Goal: Task Accomplishment & Management: Complete application form

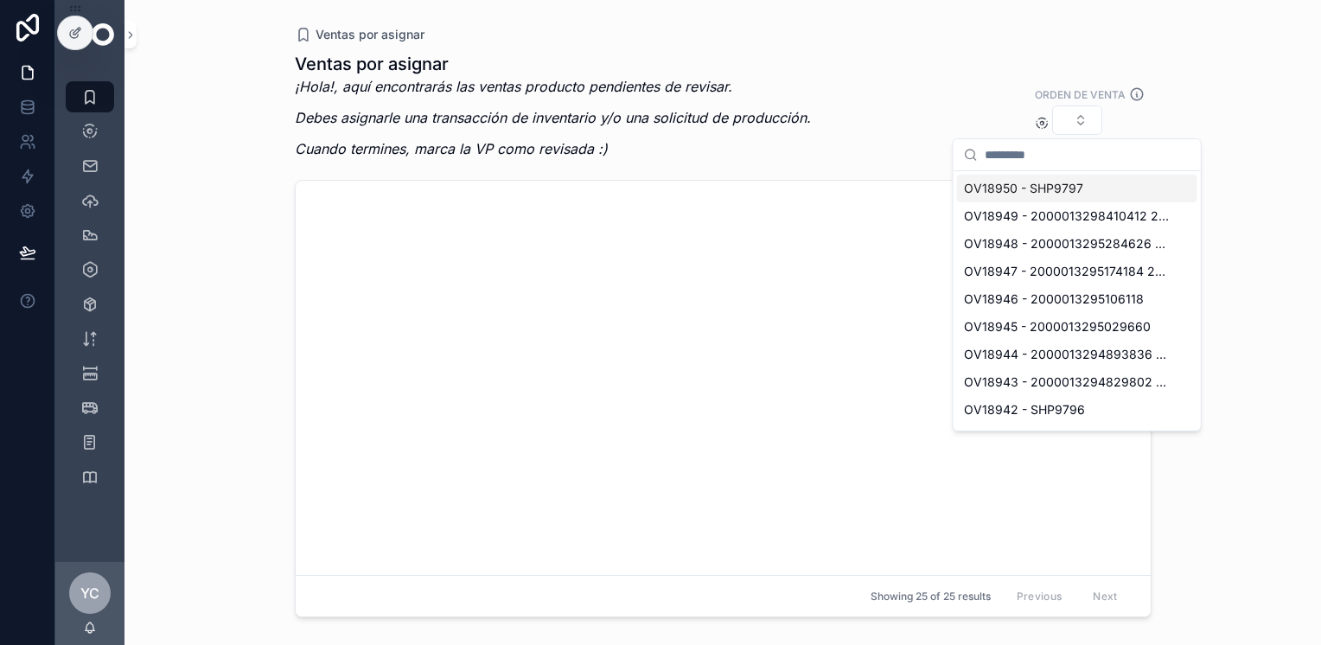
scroll to position [4755, 0]
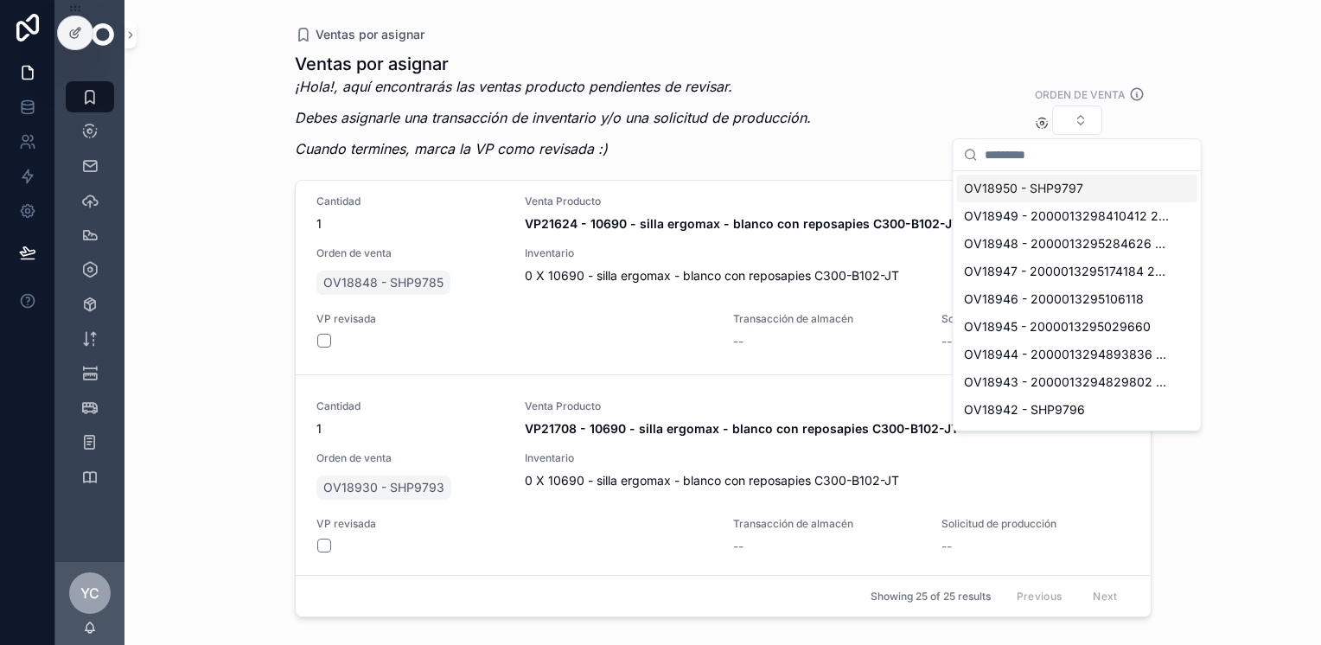
click at [1052, 157] on input "scrollable content" at bounding box center [1088, 154] width 206 height 31
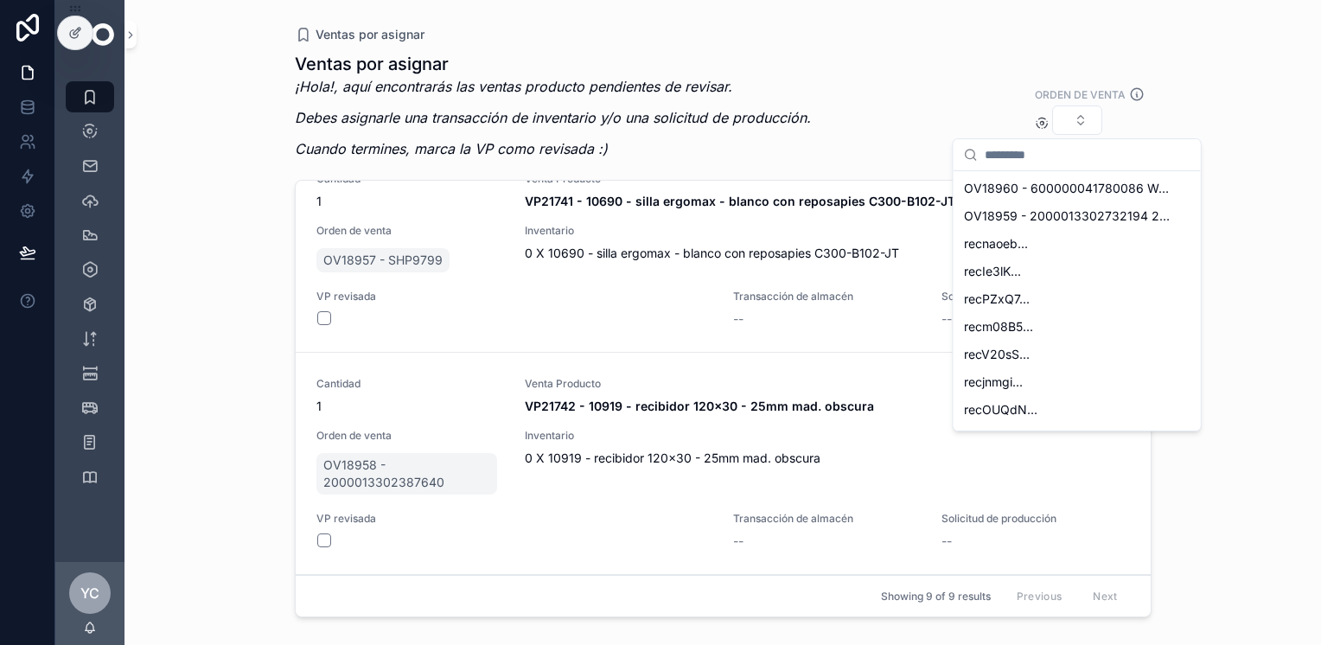
scroll to position [1550, 0]
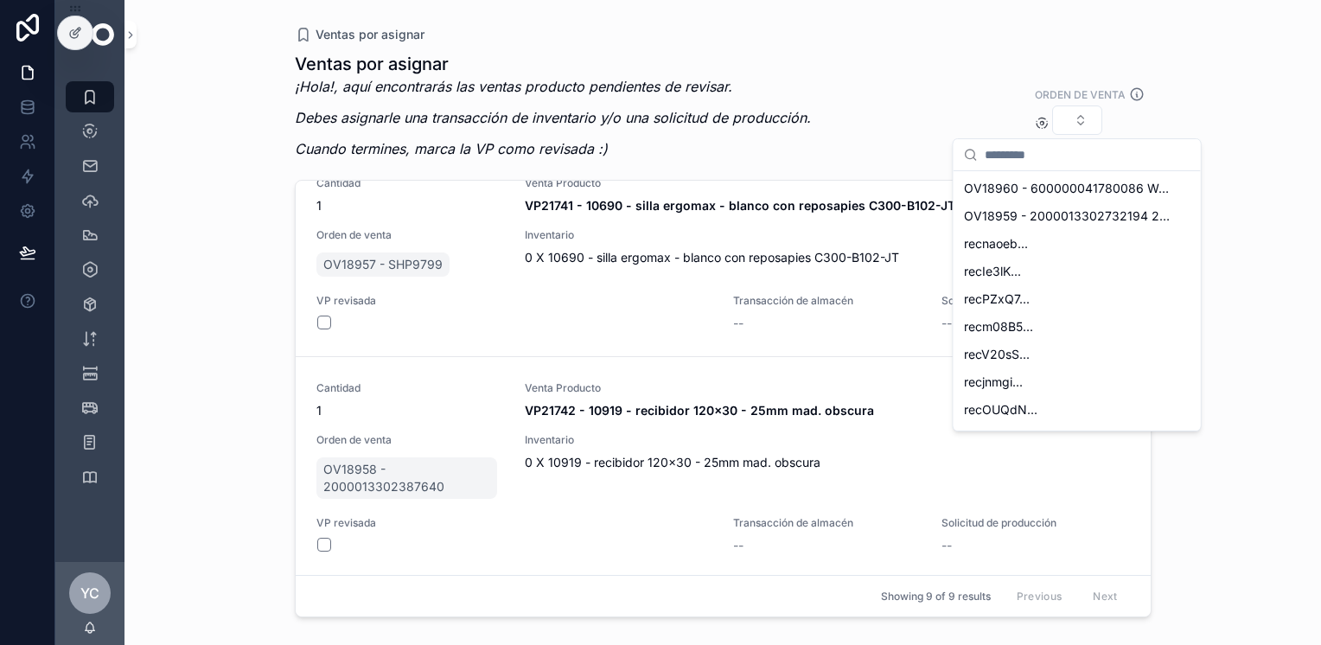
paste input "**********"
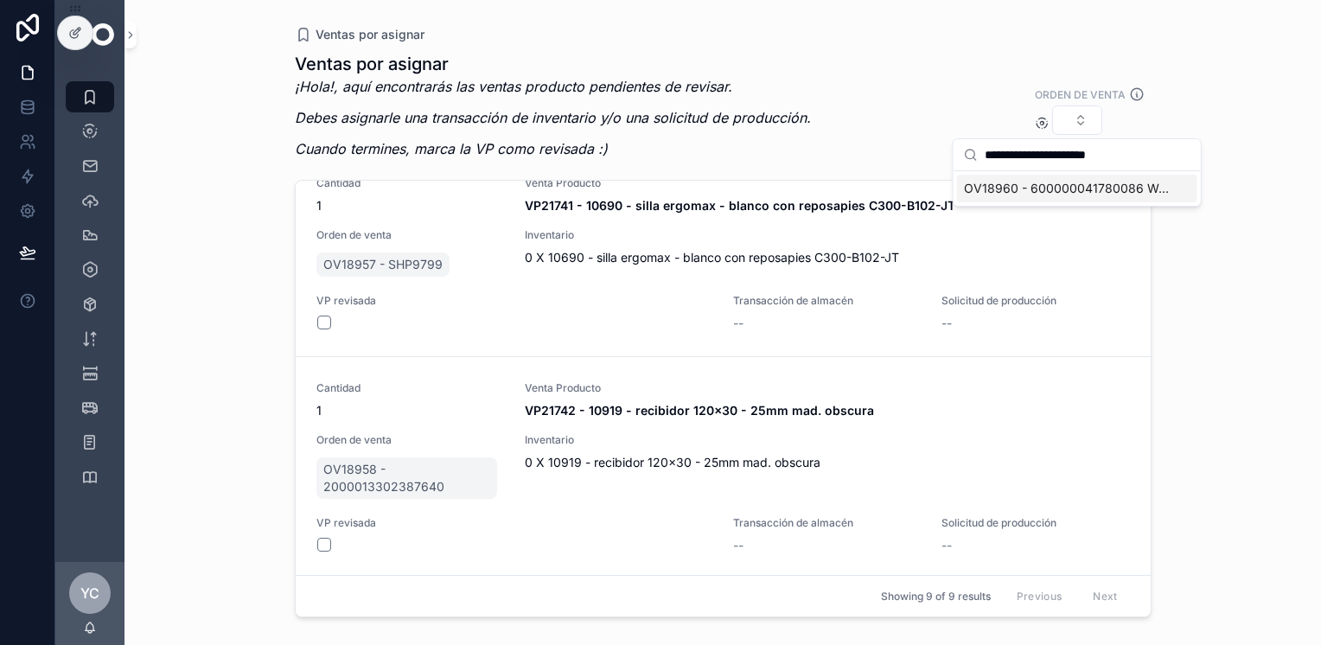
type input "**********"
click at [1090, 189] on span "OV18960 - 600000041780086 WALMART" at bounding box center [1067, 188] width 206 height 17
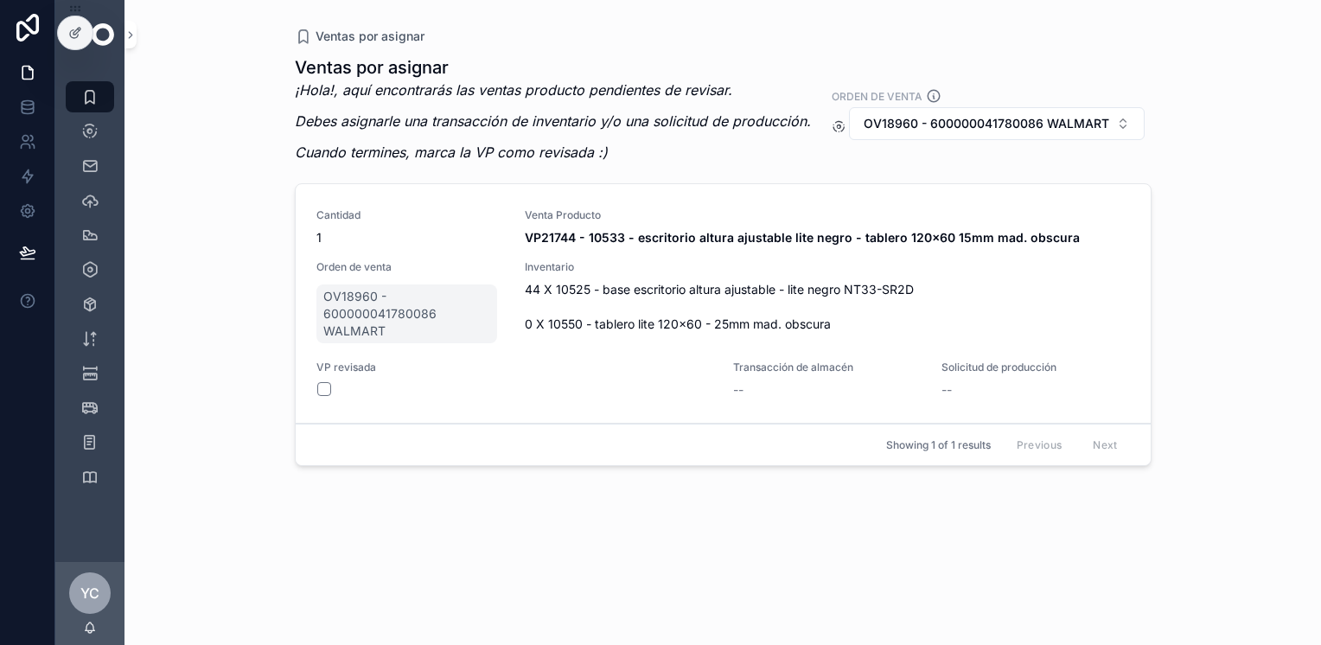
click at [0, 0] on span "Solicitud producción" at bounding box center [0, 0] width 0 height 0
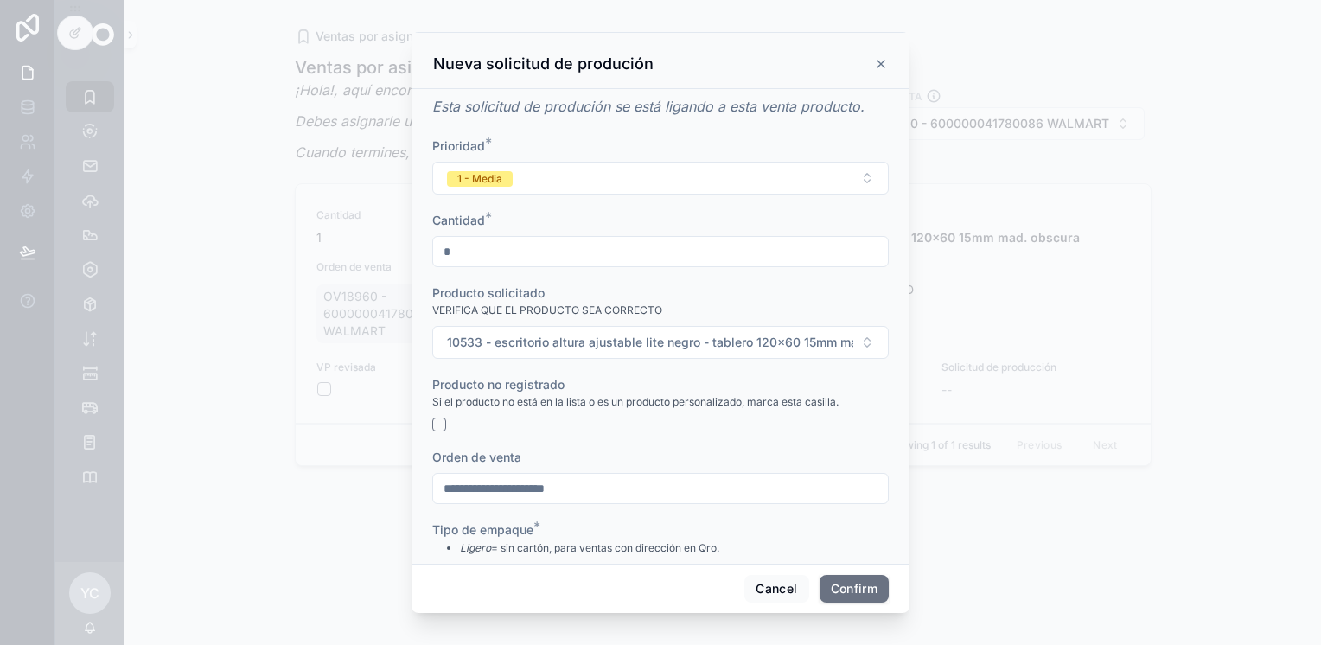
click at [505, 348] on button "10533 - escritorio altura ajustable lite negro - tablero 120x60 15mm mad. obscu…" at bounding box center [660, 342] width 457 height 33
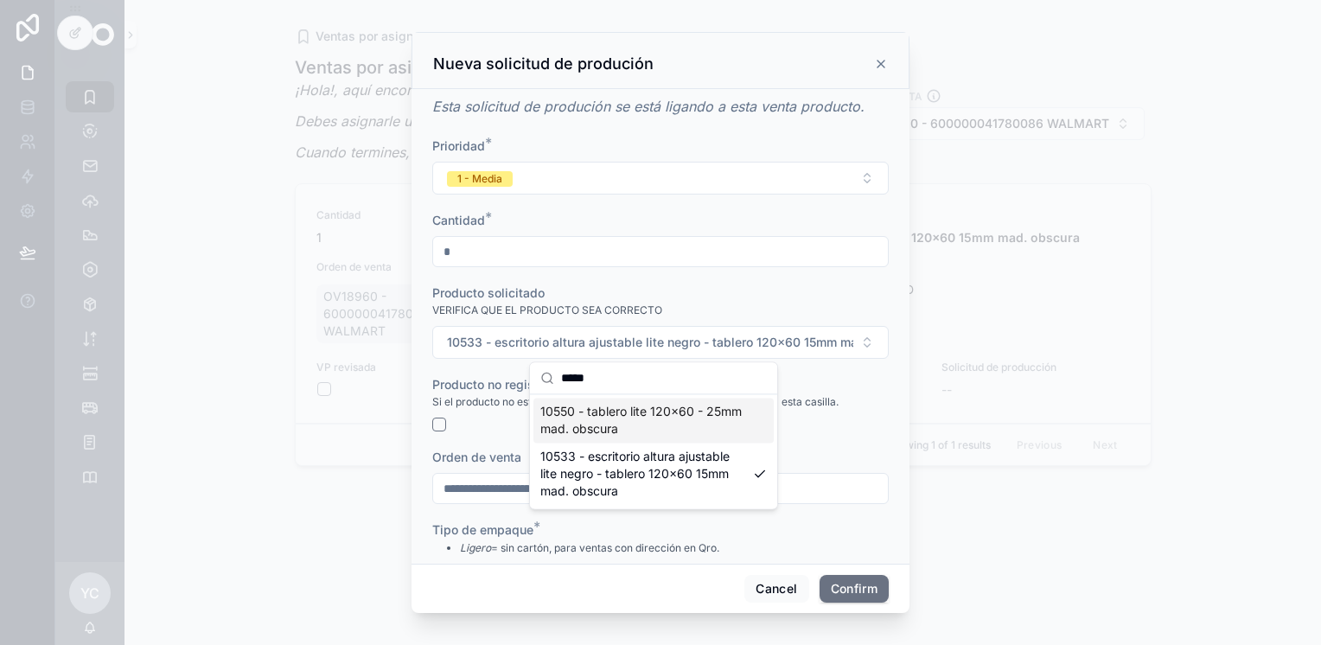
type input "*****"
click at [652, 420] on span "10550 - tablero lite 120x60 - 25mm mad. obscura" at bounding box center [643, 420] width 206 height 35
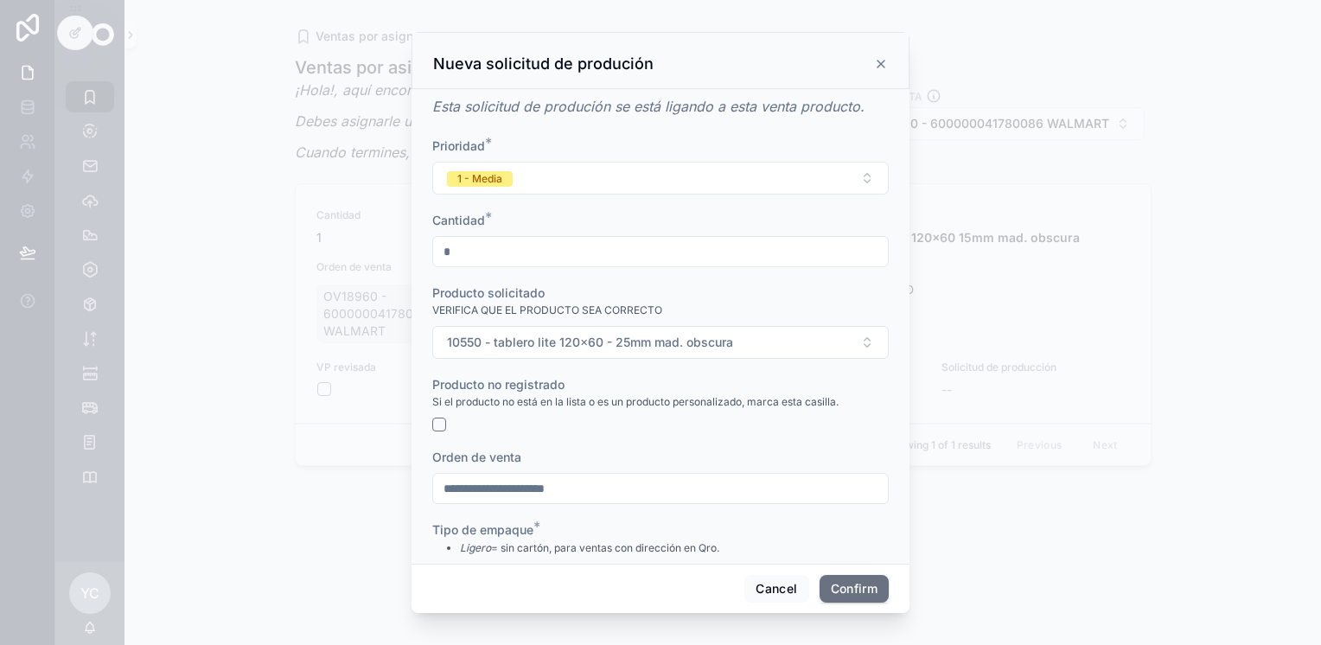
click at [547, 176] on button "1 - Media" at bounding box center [660, 178] width 457 height 33
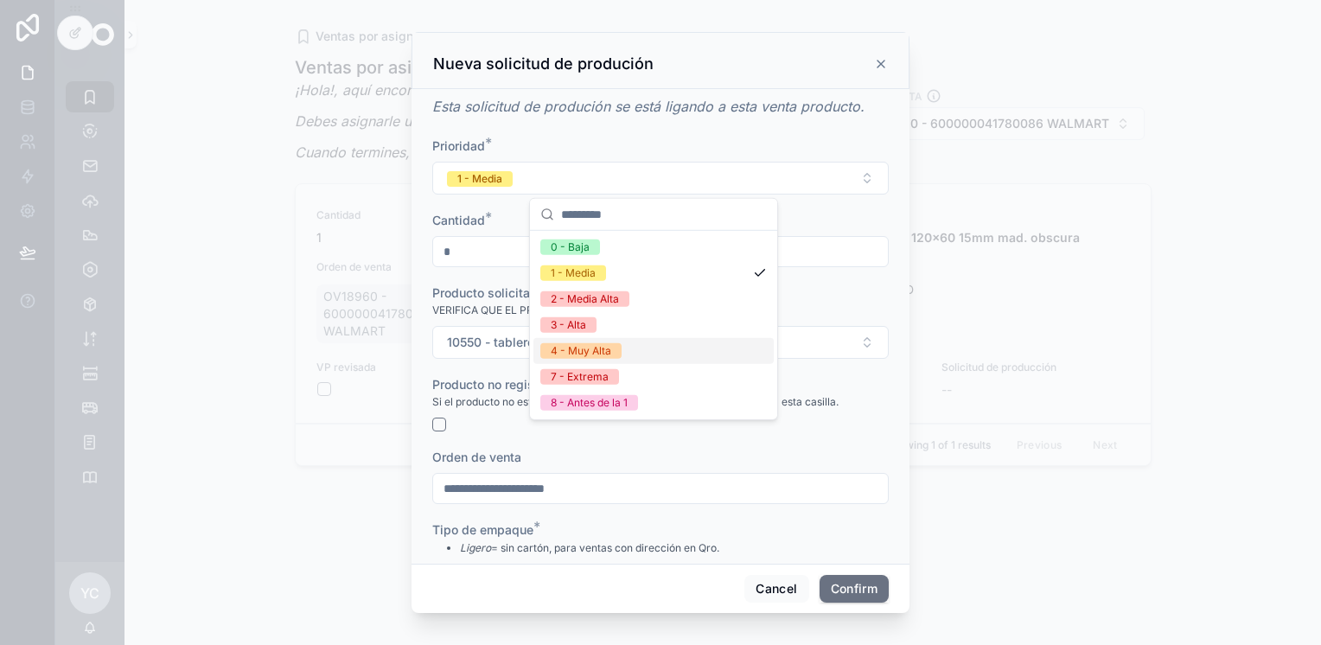
click at [609, 353] on div "4 - Muy Alta" at bounding box center [581, 351] width 61 height 16
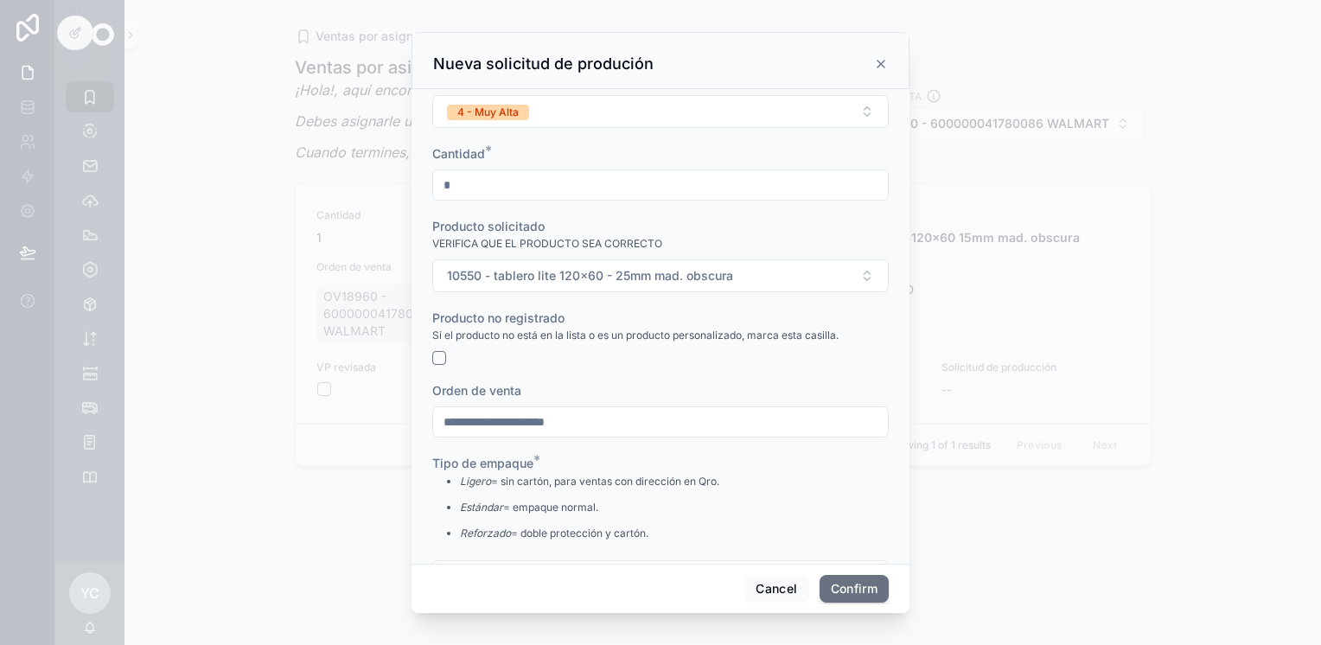
scroll to position [125, 0]
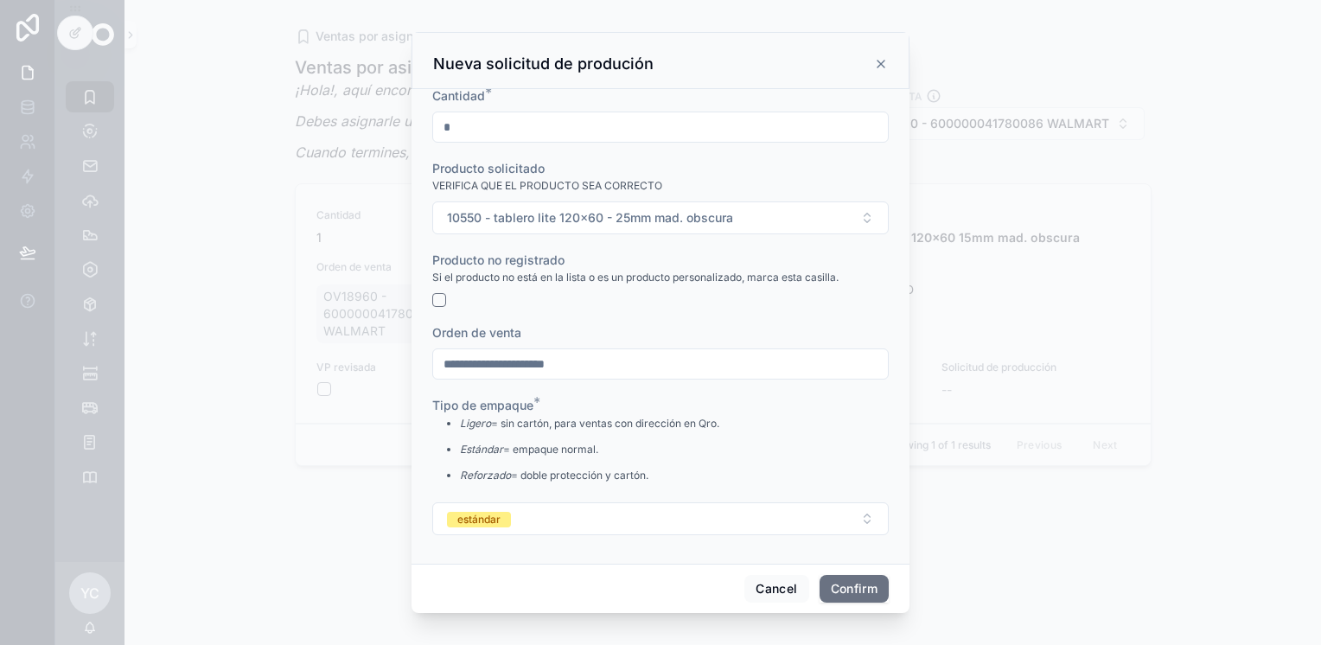
click at [853, 590] on button "Confirm" at bounding box center [854, 589] width 69 height 28
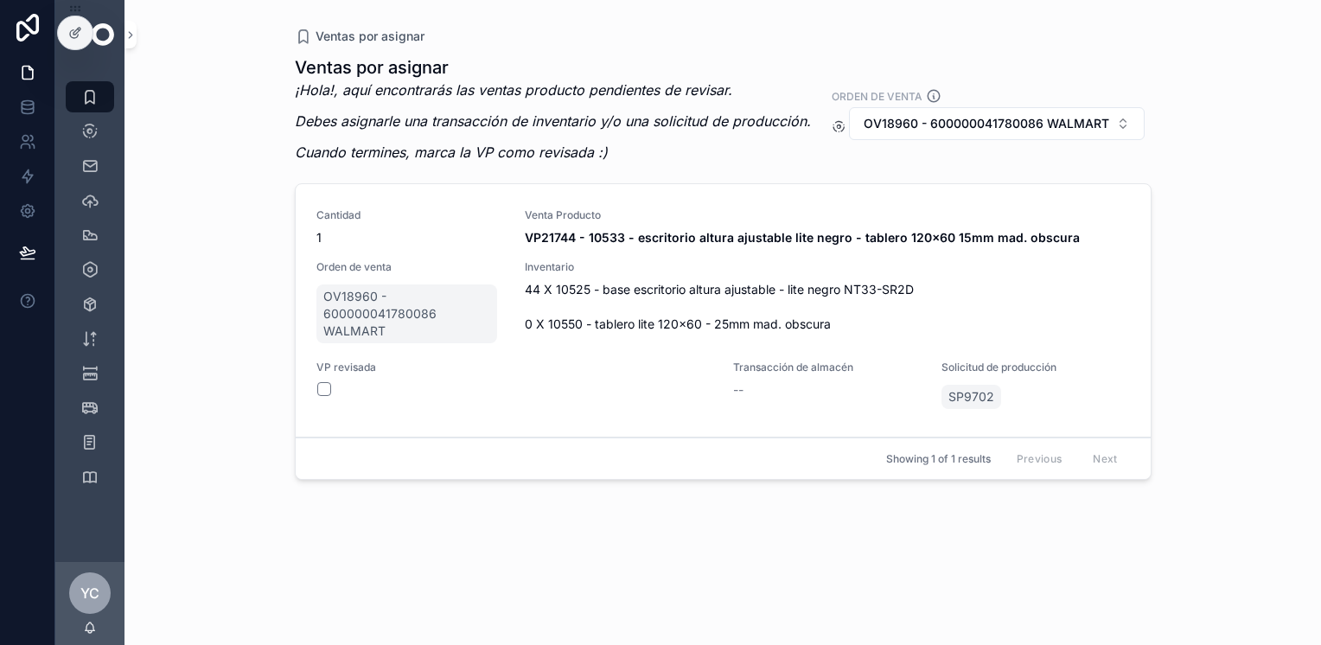
click at [0, 0] on span "Reservar inventario" at bounding box center [0, 0] width 0 height 0
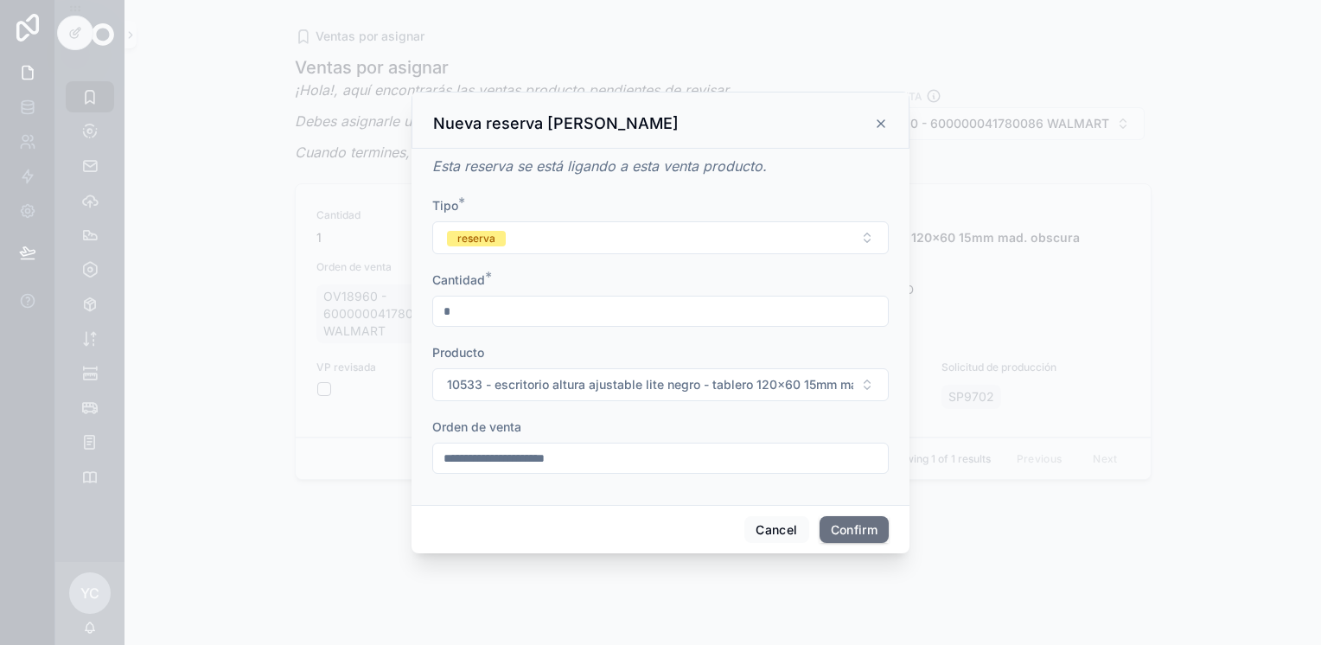
click at [519, 393] on span "10533 - escritorio altura ajustable lite negro - tablero 120x60 15mm mad. obscu…" at bounding box center [650, 384] width 406 height 17
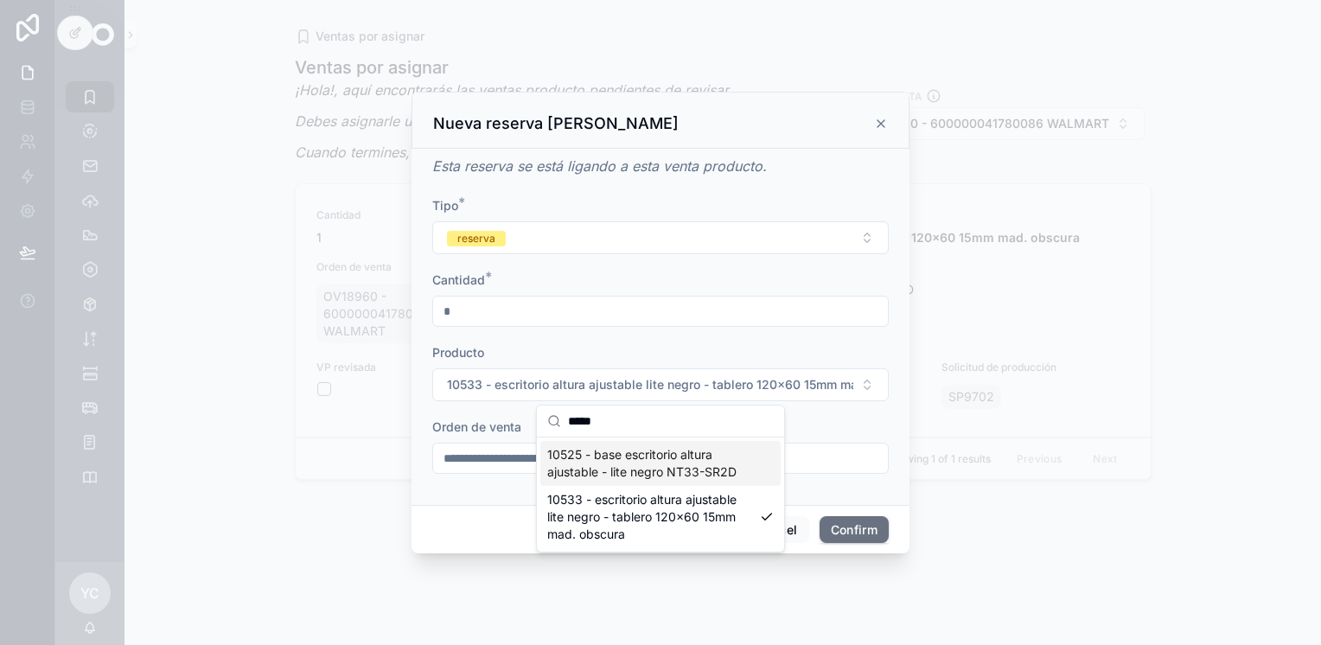
type input "*****"
click at [649, 460] on span "10525 - base escritorio altura ajustable - lite negro NT33-SR2D" at bounding box center [650, 463] width 206 height 35
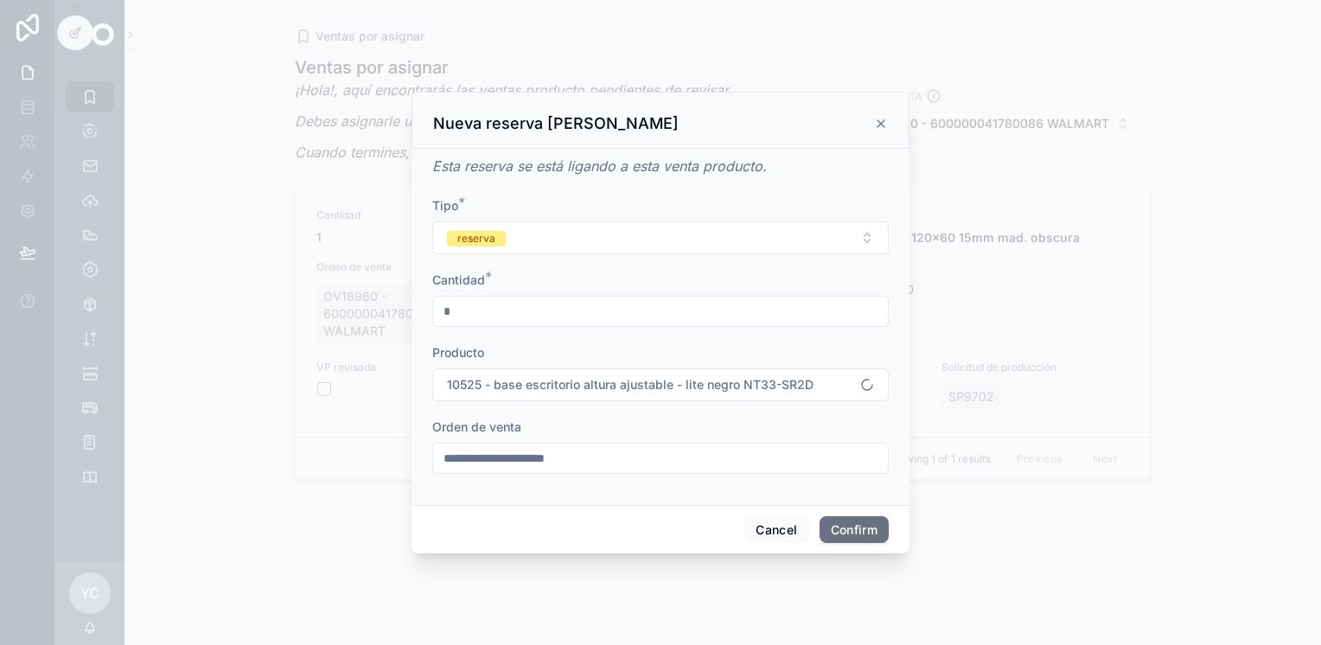
click at [844, 527] on button "Confirm" at bounding box center [854, 530] width 69 height 28
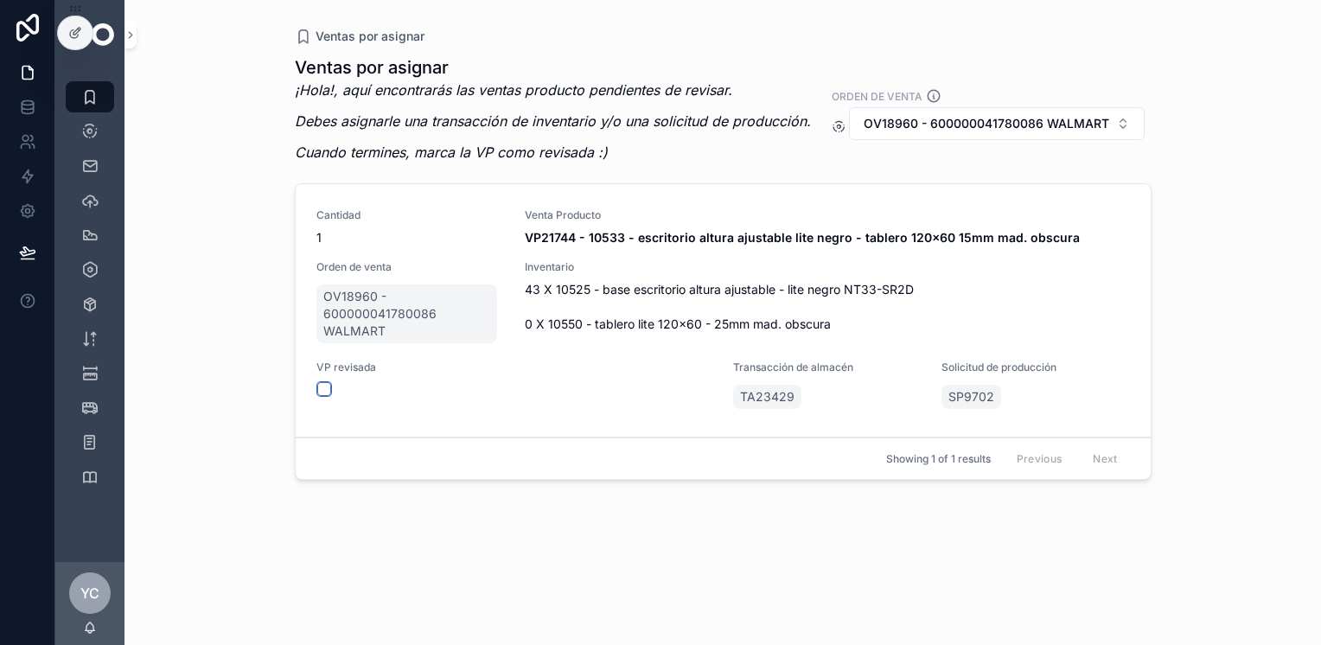
click at [329, 391] on button "scrollable content" at bounding box center [324, 389] width 14 height 14
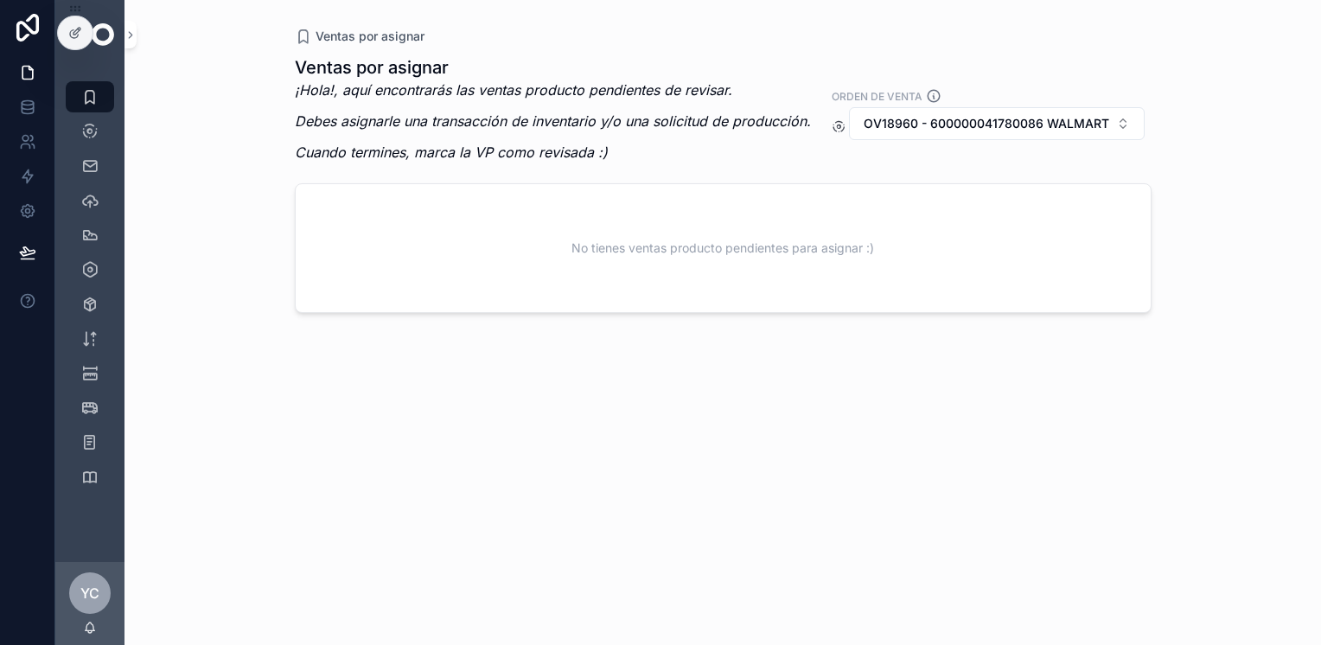
click at [950, 116] on span "OV18960 - 600000041780086 WALMART" at bounding box center [987, 123] width 246 height 17
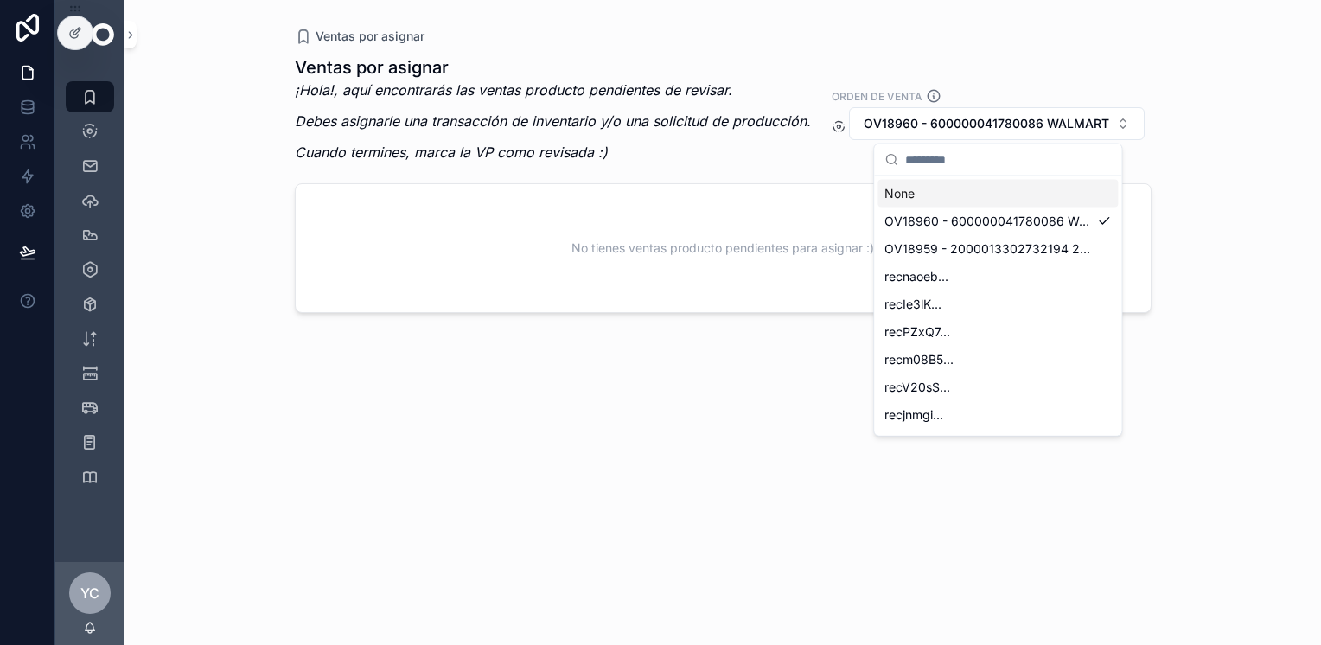
click at [907, 199] on div "None" at bounding box center [998, 194] width 240 height 28
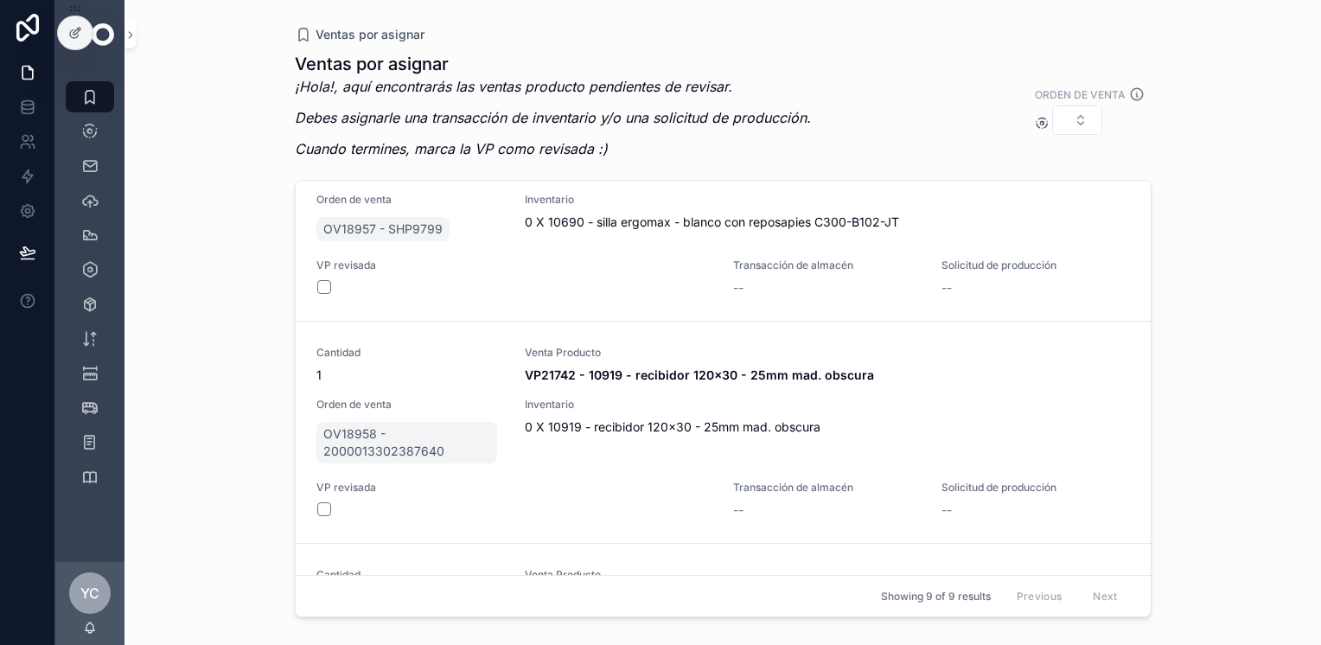
scroll to position [1311, 0]
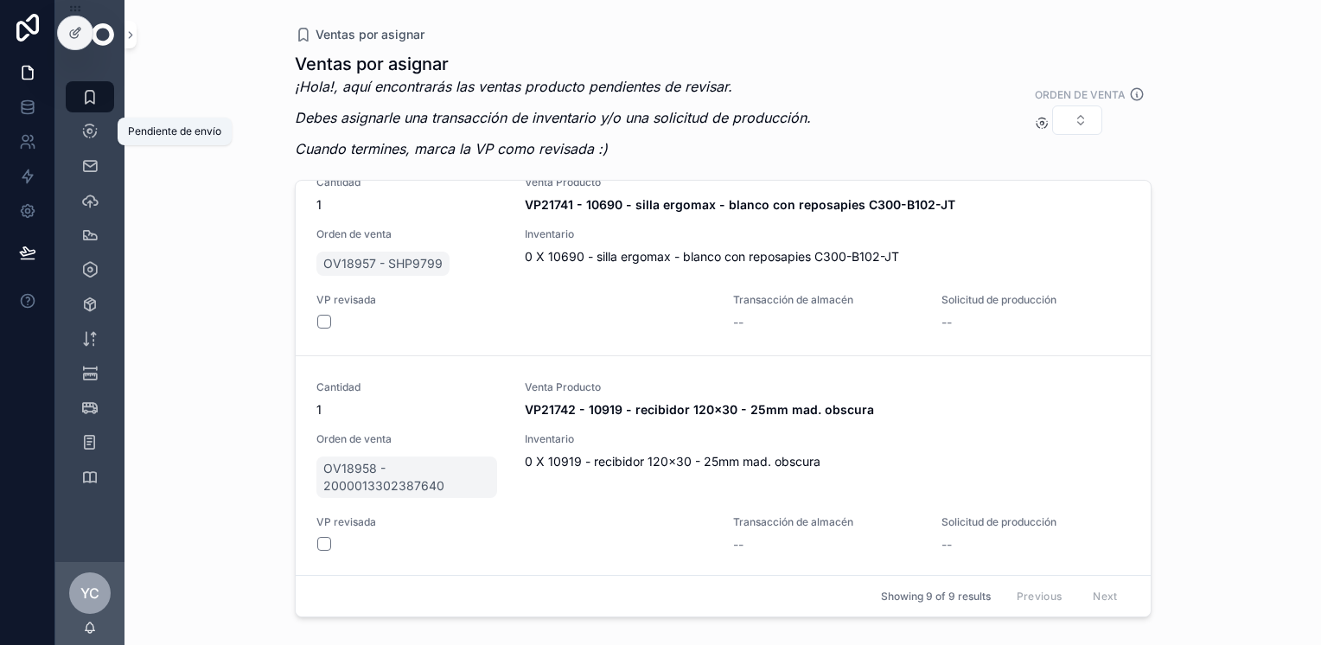
click at [83, 133] on icon "scrollable content" at bounding box center [89, 131] width 17 height 17
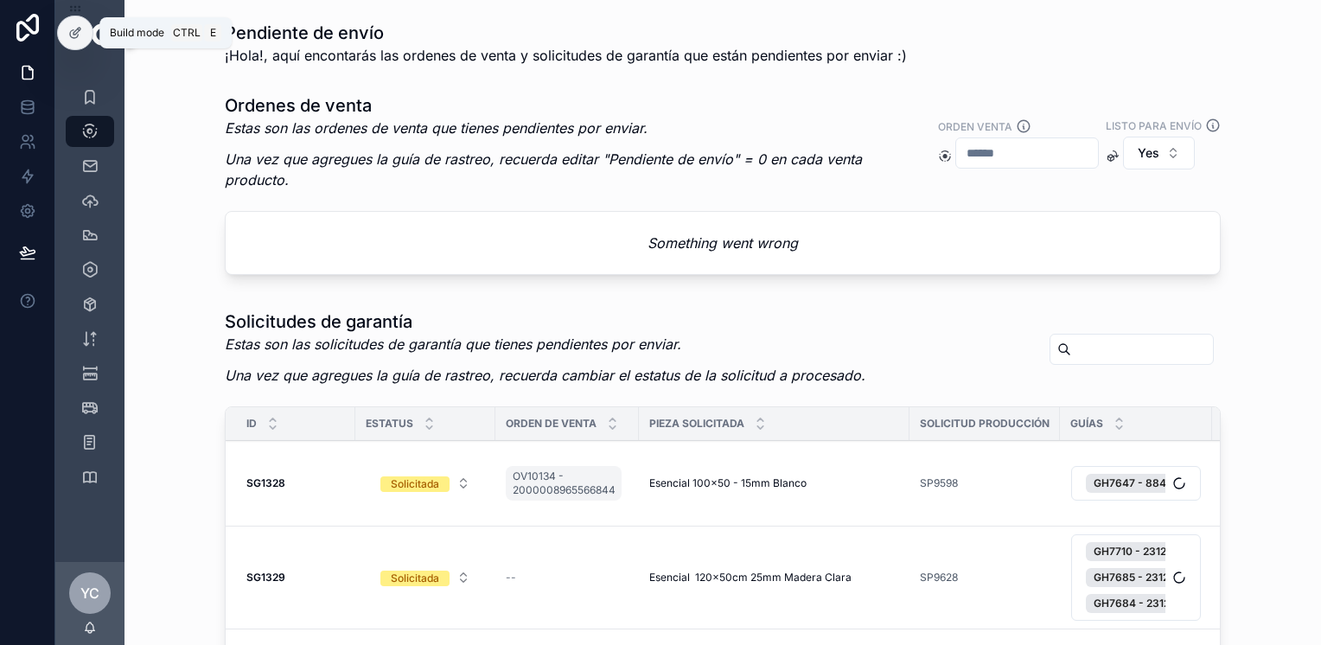
click at [80, 34] on icon at bounding box center [75, 33] width 14 height 14
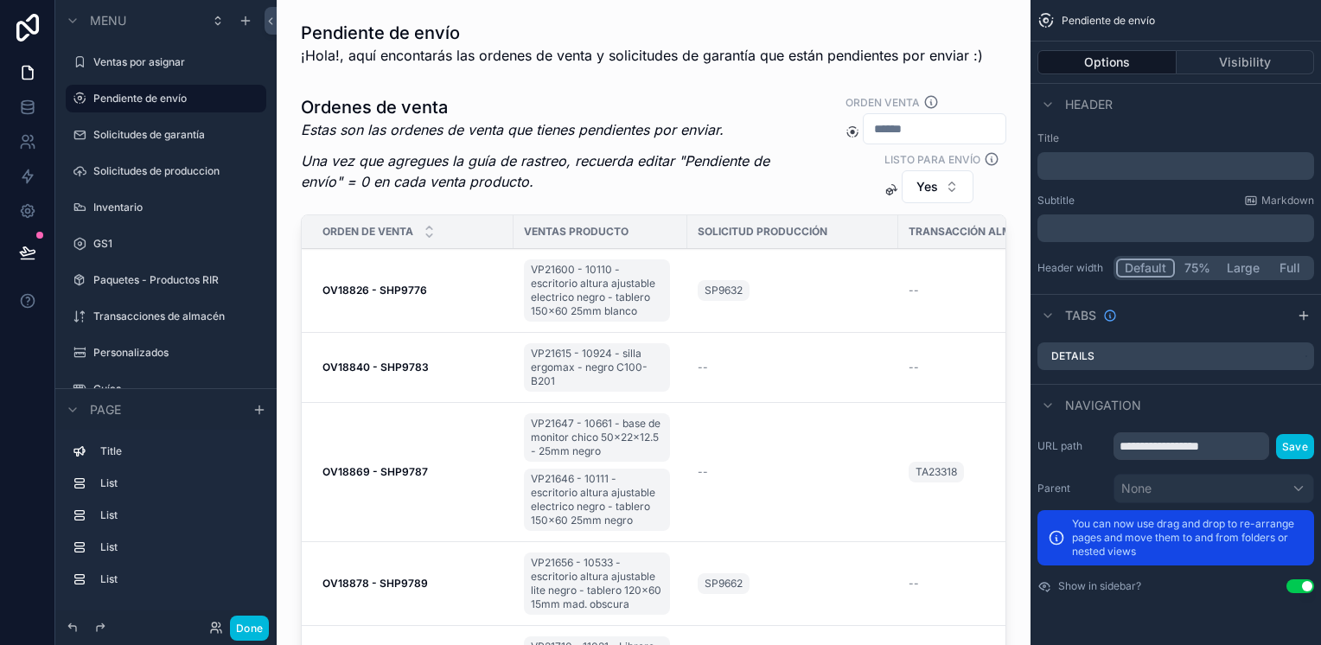
click at [747, 151] on div "scrollable content" at bounding box center [654, 400] width 726 height 628
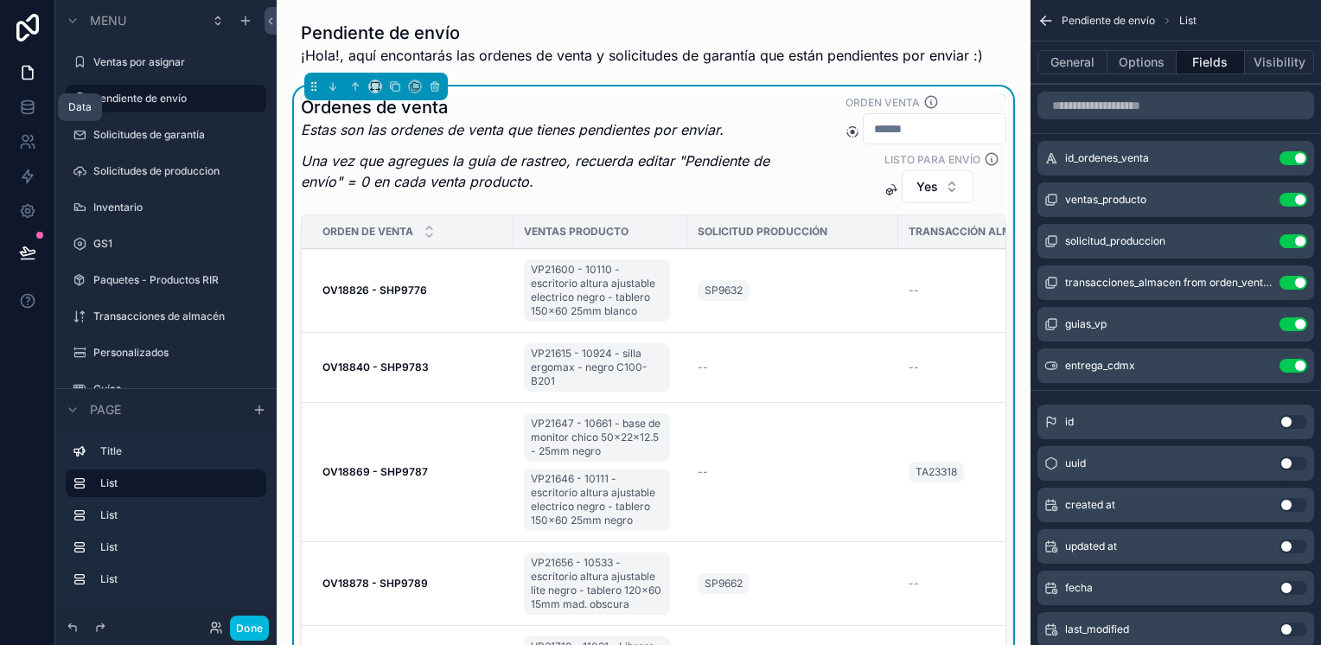
click at [32, 108] on icon at bounding box center [27, 107] width 17 height 17
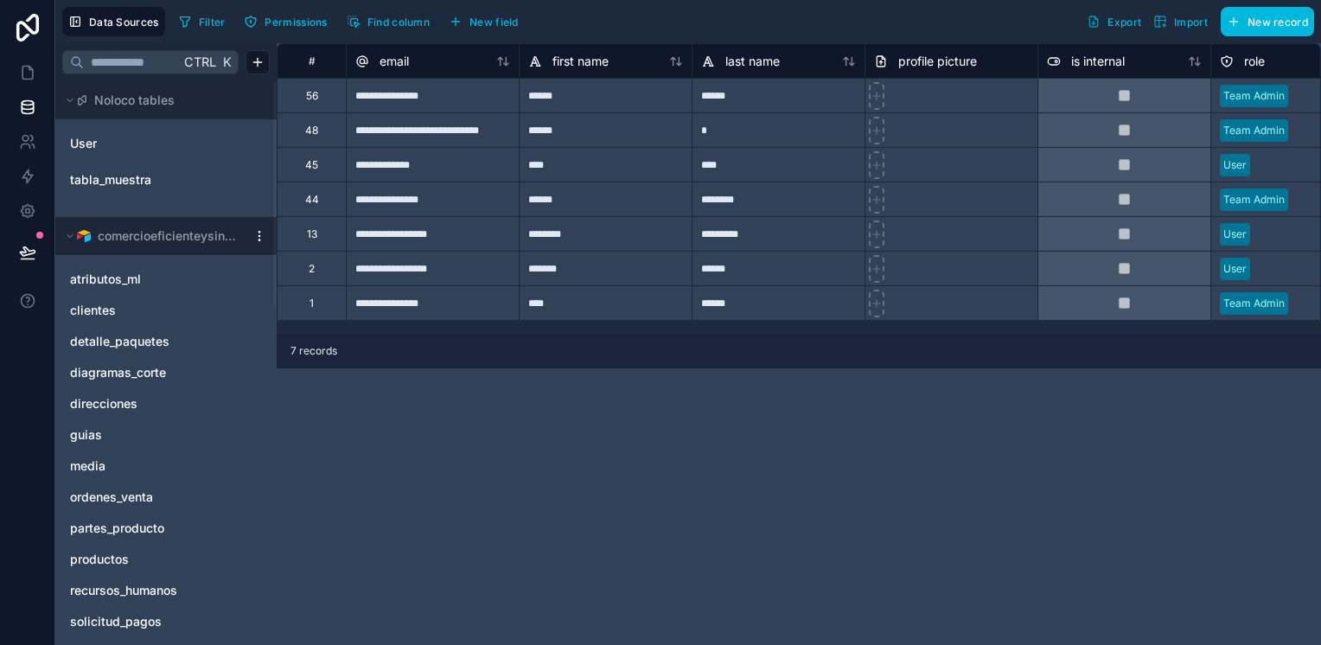
click at [125, 495] on span "ordenes_venta" at bounding box center [111, 497] width 83 height 17
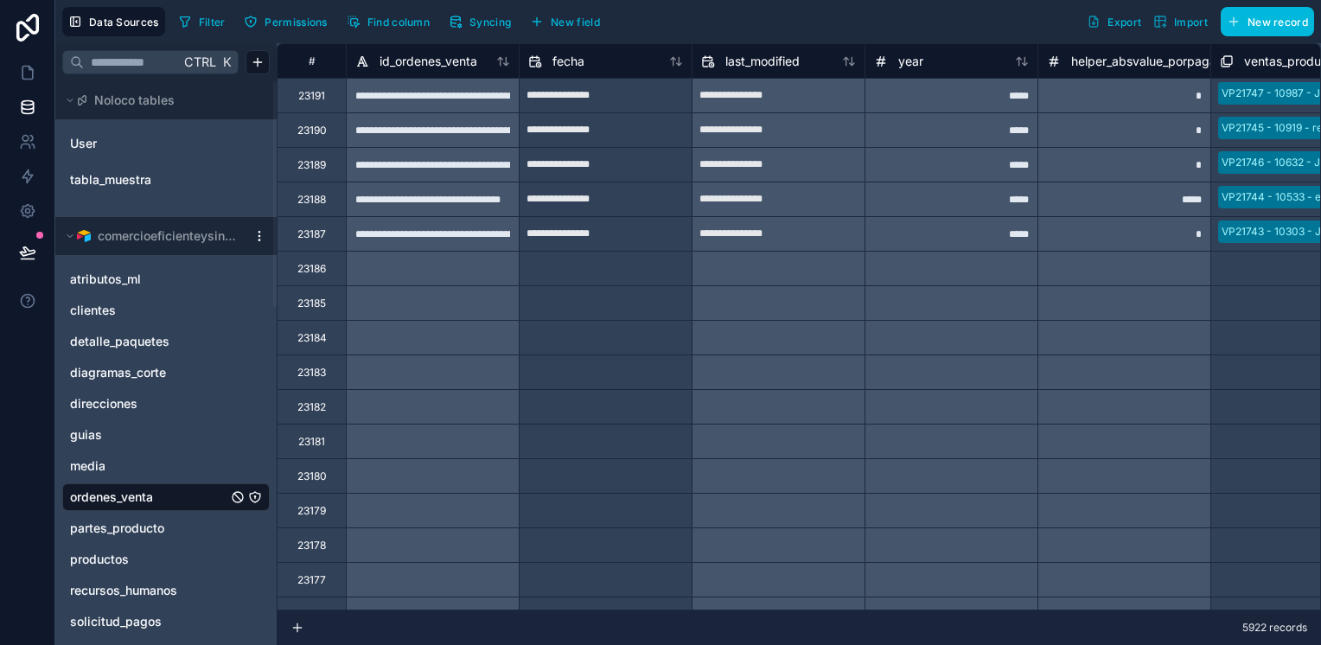
click at [553, 66] on span "fecha" at bounding box center [569, 61] width 32 height 17
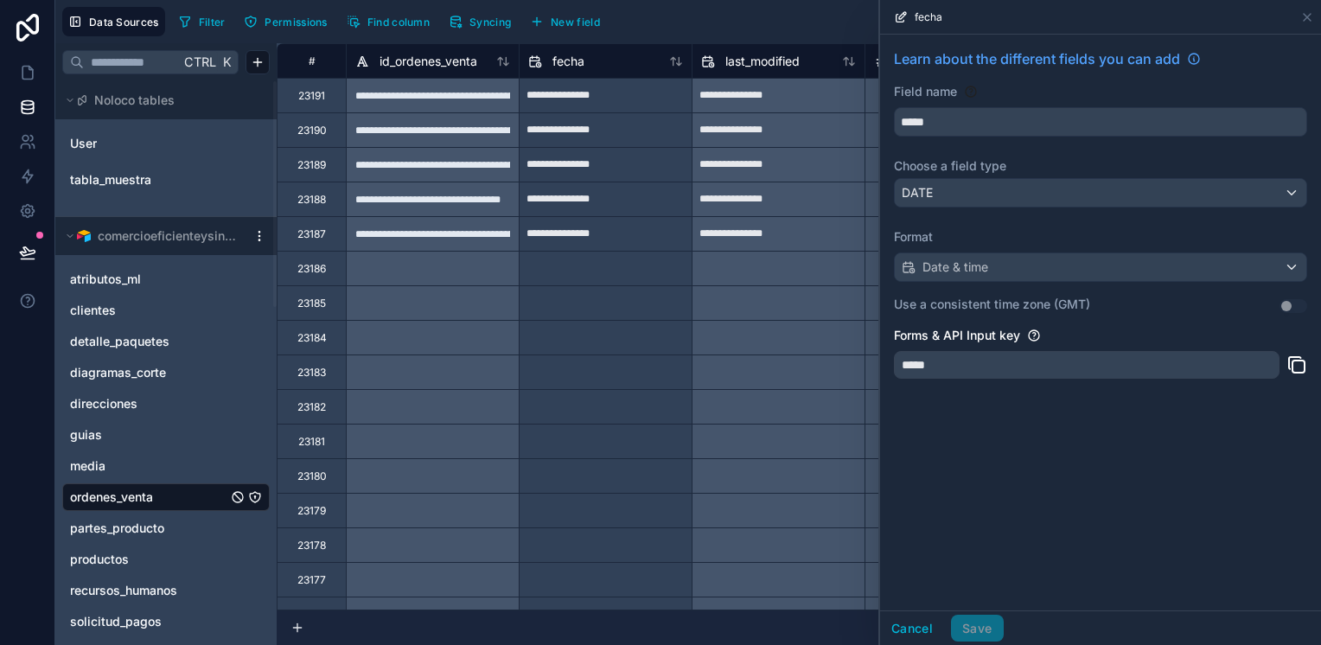
click at [994, 361] on div "*****" at bounding box center [1087, 365] width 386 height 28
click at [975, 378] on div "*****" at bounding box center [1100, 370] width 413 height 38
click at [35, 32] on icon at bounding box center [27, 28] width 22 height 28
click at [259, 234] on html "**********" at bounding box center [660, 322] width 1321 height 645
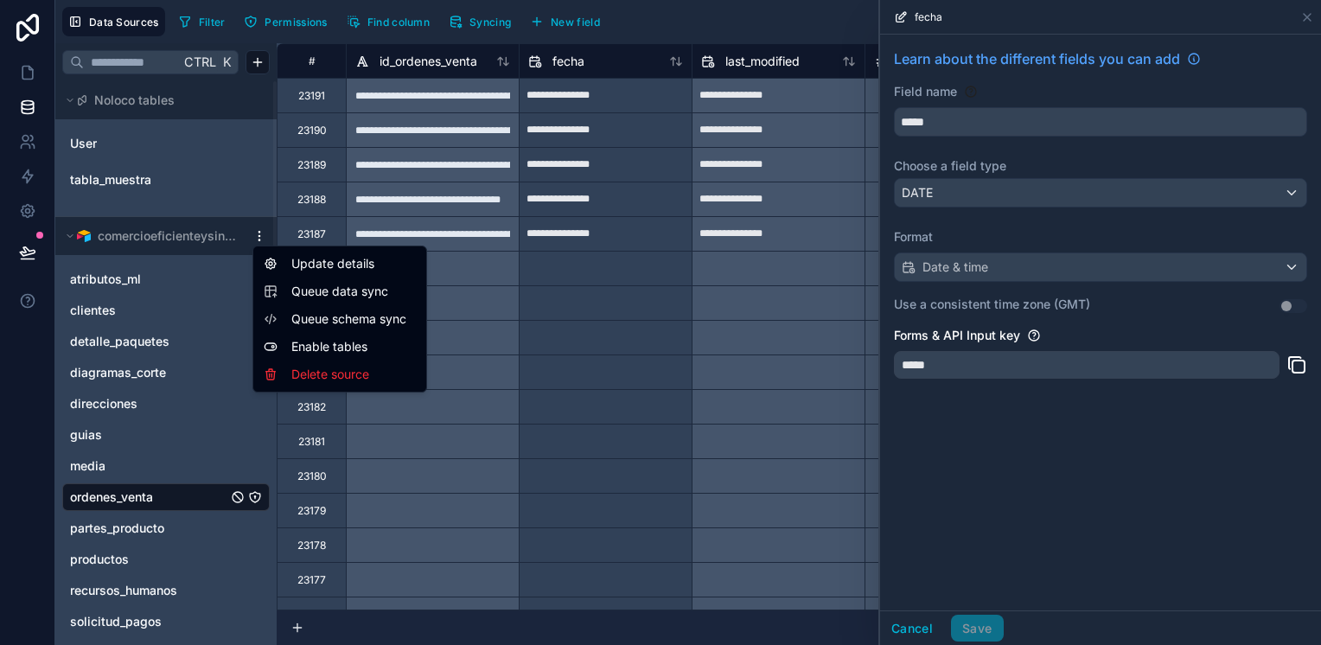
click at [197, 16] on html "**********" at bounding box center [660, 322] width 1321 height 645
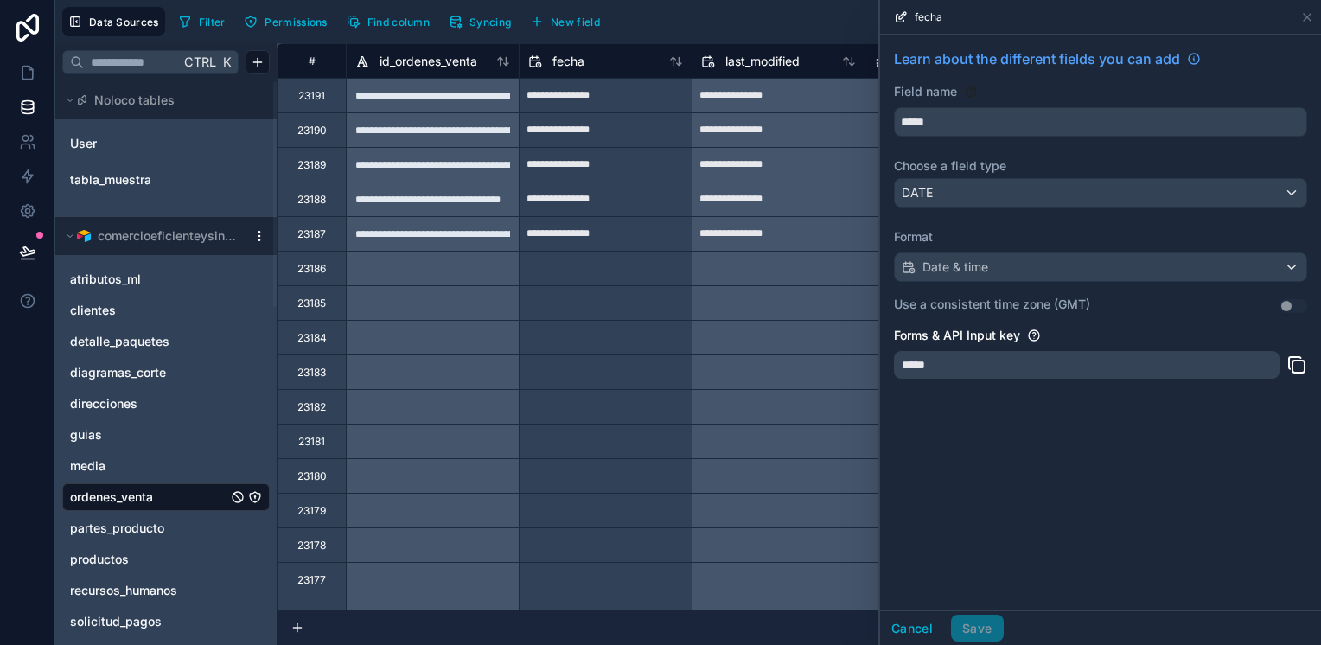
click at [201, 16] on span "Filter" at bounding box center [212, 22] width 27 height 13
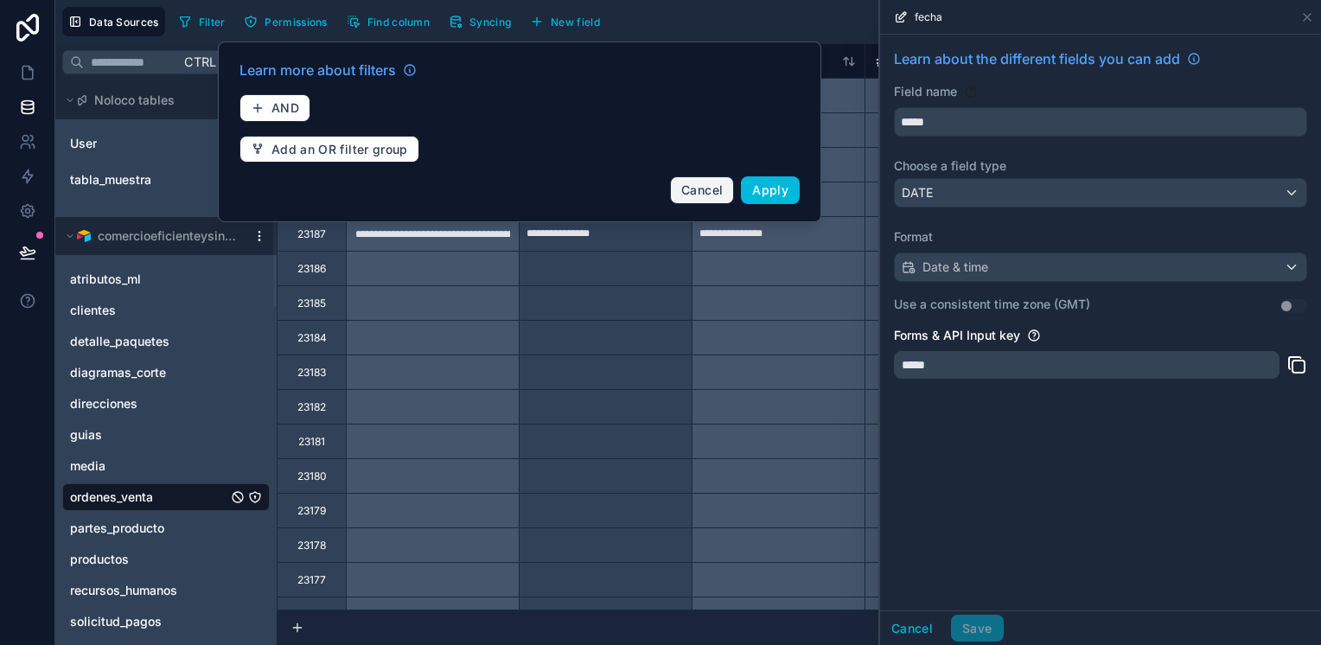
drag, startPoint x: 726, startPoint y: 189, endPoint x: 608, endPoint y: 178, distance: 118.9
click at [725, 189] on button "Cancel" at bounding box center [702, 190] width 64 height 28
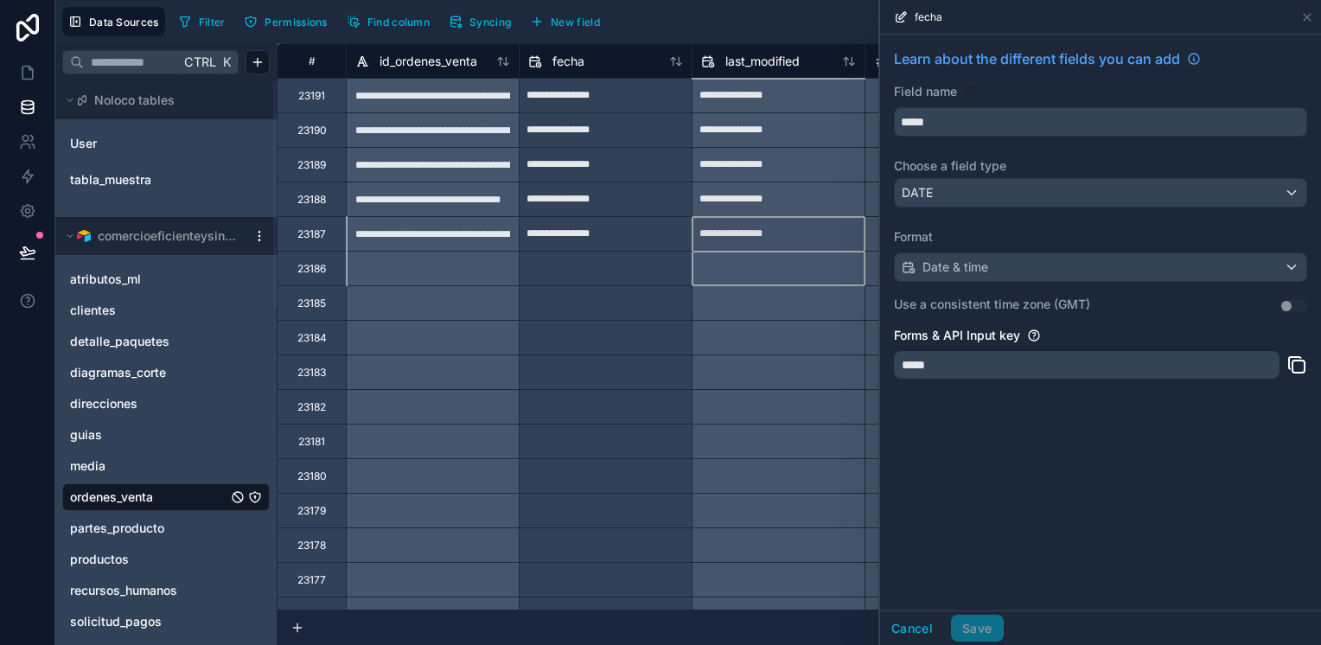
drag, startPoint x: 740, startPoint y: 251, endPoint x: 700, endPoint y: 247, distance: 39.9
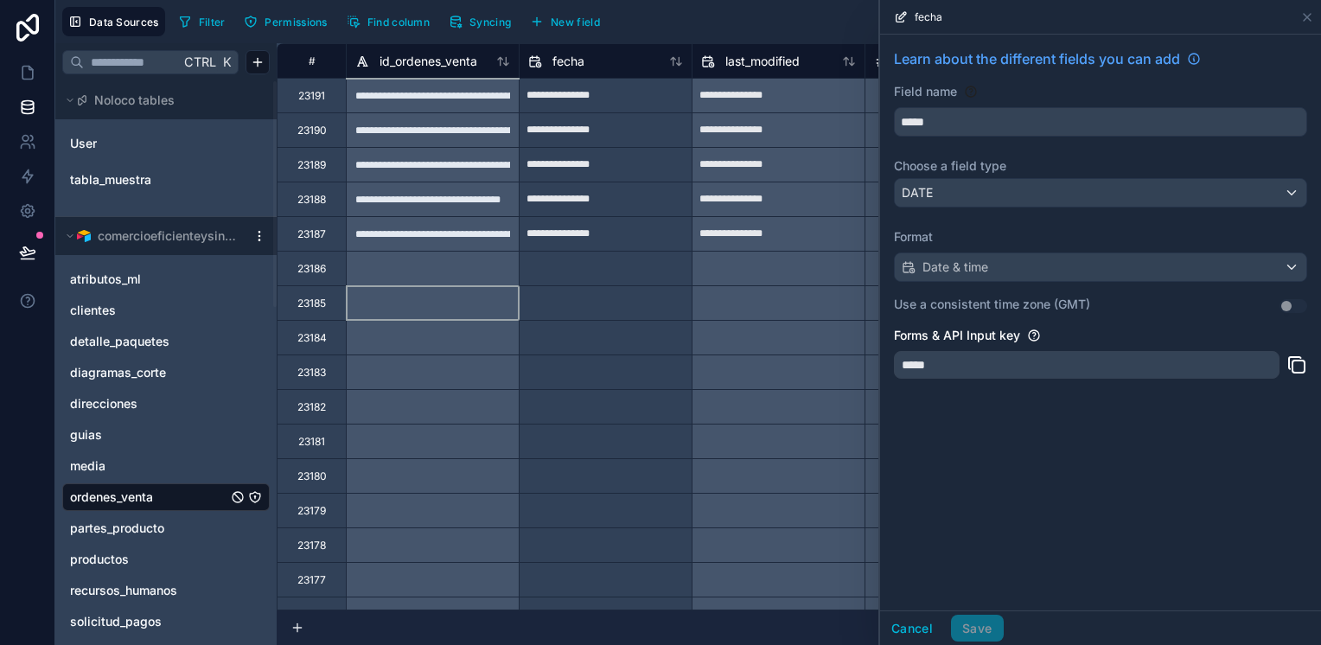
drag, startPoint x: 493, startPoint y: 289, endPoint x: 460, endPoint y: 327, distance: 50.3
click at [492, 291] on div at bounding box center [432, 302] width 173 height 35
click at [256, 493] on icon "ordenes_venta" at bounding box center [255, 497] width 14 height 14
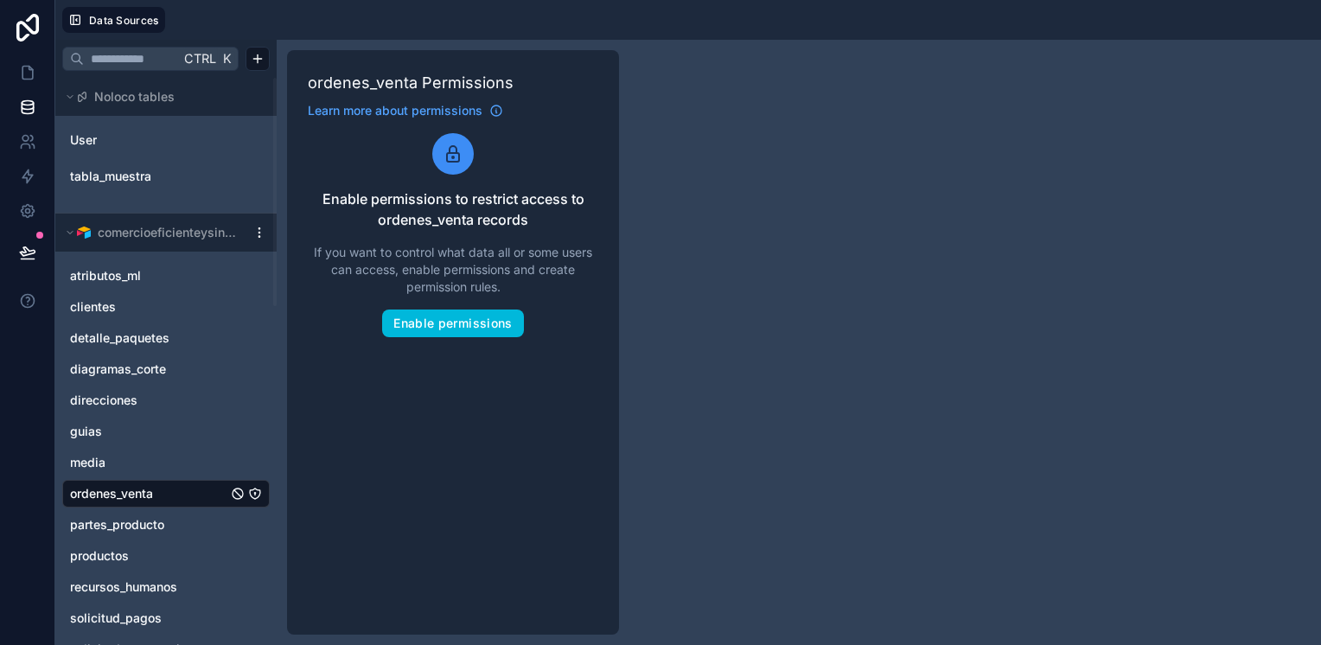
click at [455, 331] on button "Enable permissions" at bounding box center [452, 324] width 141 height 28
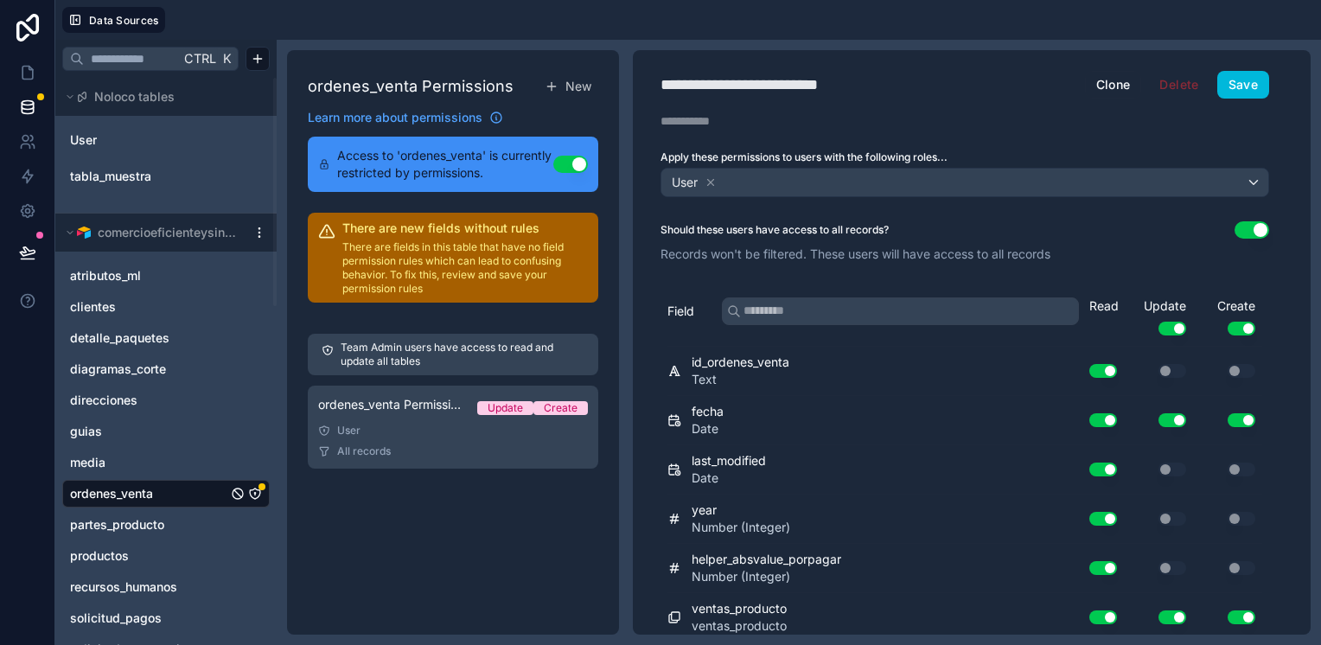
click at [571, 168] on button "Use setting" at bounding box center [570, 164] width 35 height 17
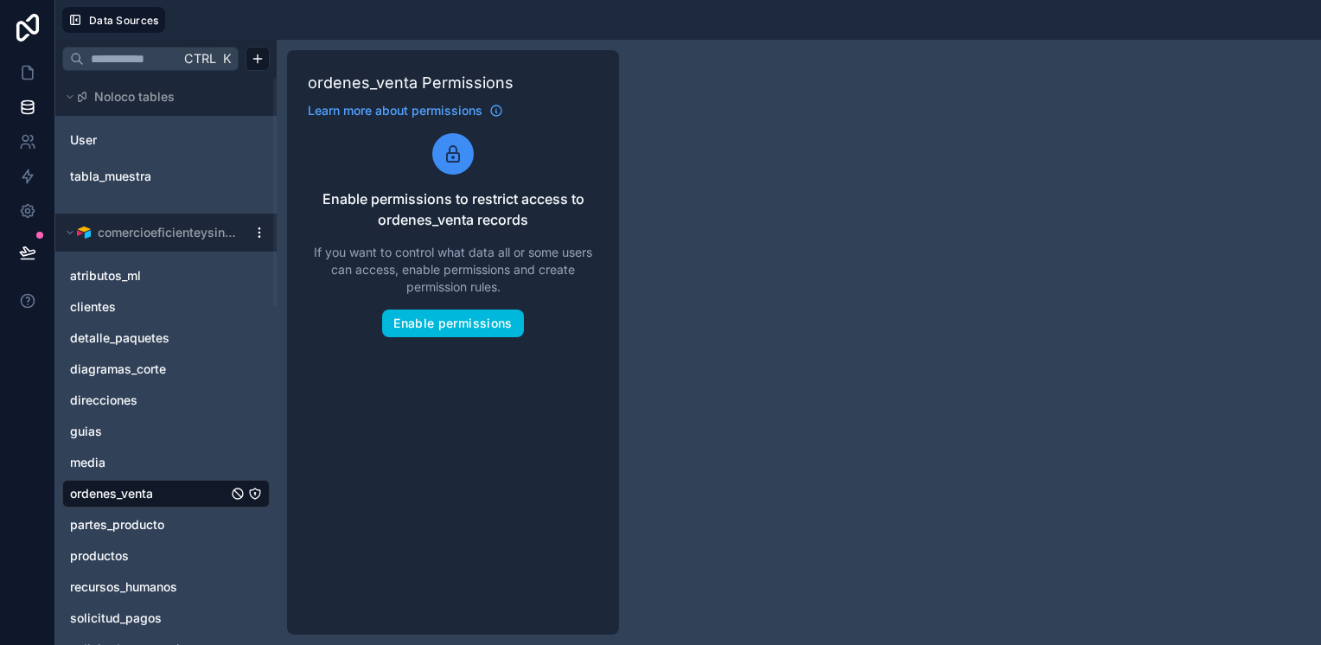
click at [153, 177] on link "tabla_muestra" at bounding box center [140, 176] width 140 height 17
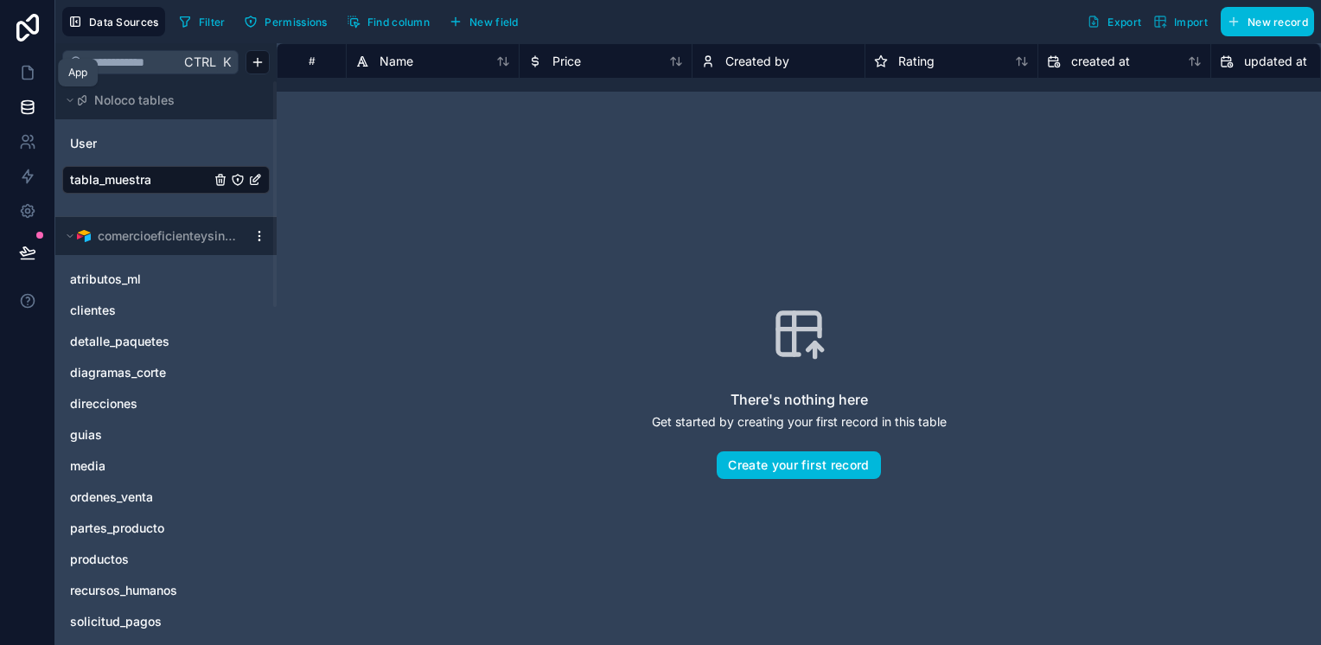
click at [35, 75] on icon at bounding box center [27, 72] width 17 height 17
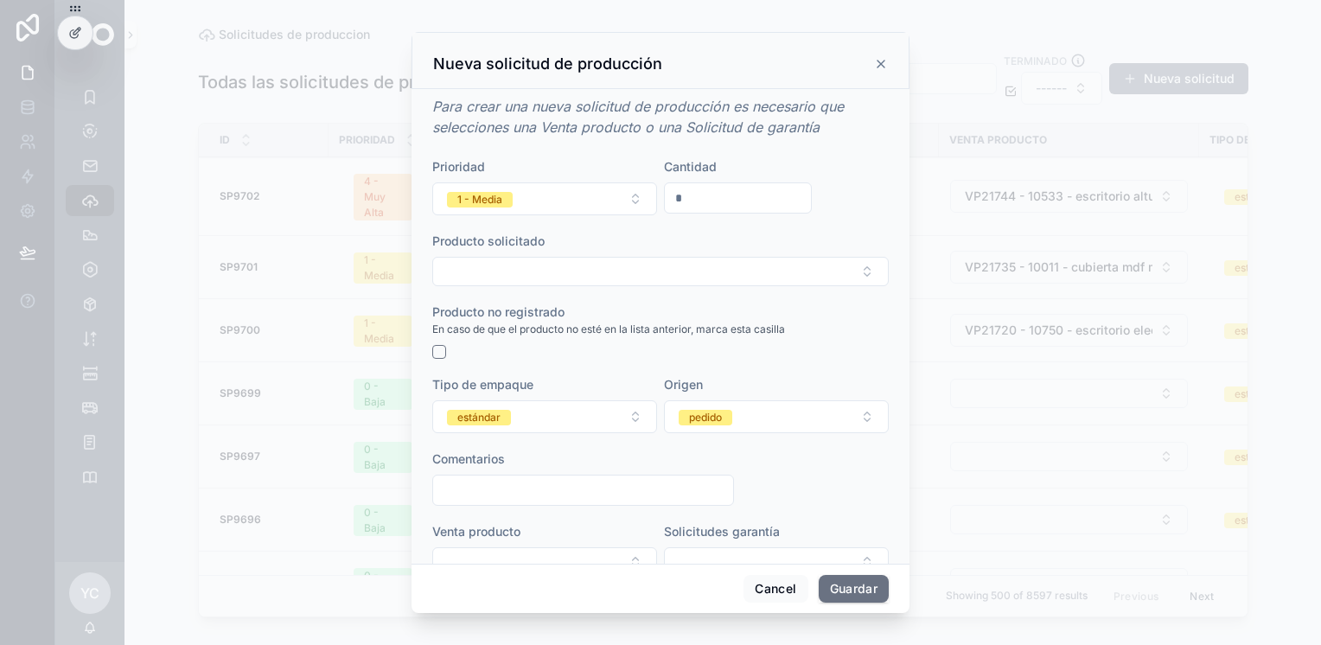
click at [611, 264] on button "Select Button" at bounding box center [660, 271] width 457 height 29
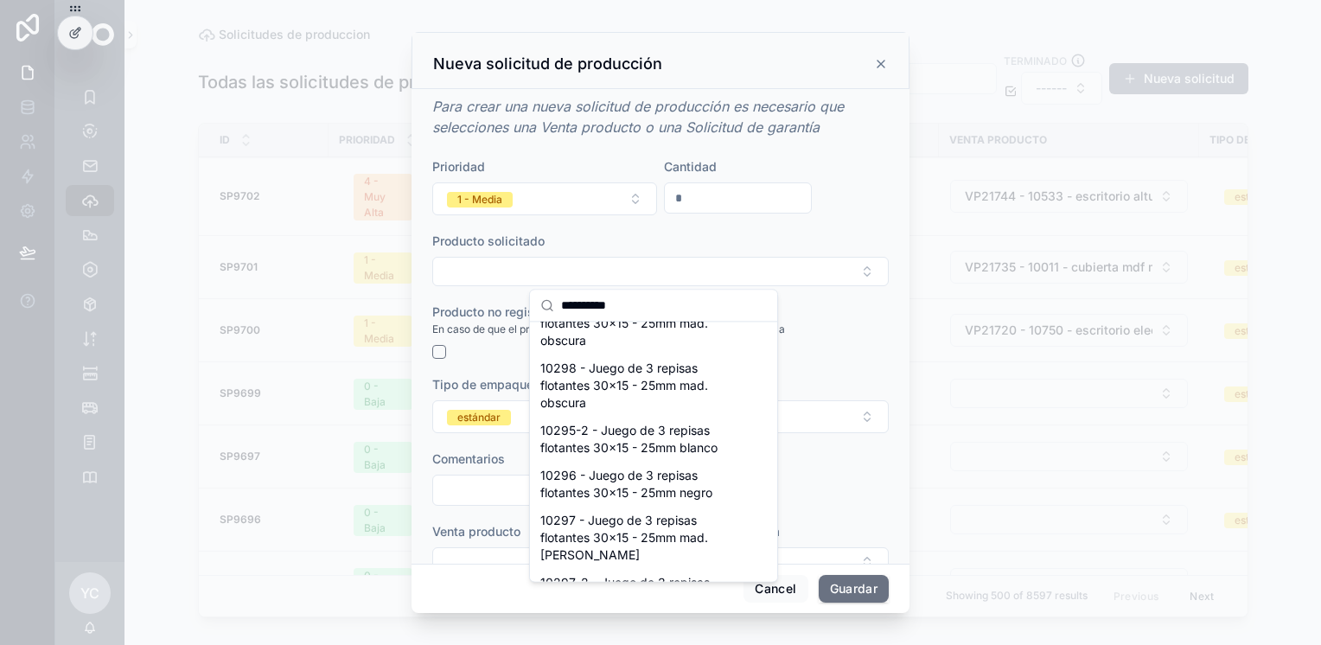
scroll to position [259, 0]
type input "**********"
click at [685, 393] on span "10298 - Juego de 3 repisas flotantes 30x15 - 25mm mad. obscura" at bounding box center [643, 384] width 206 height 52
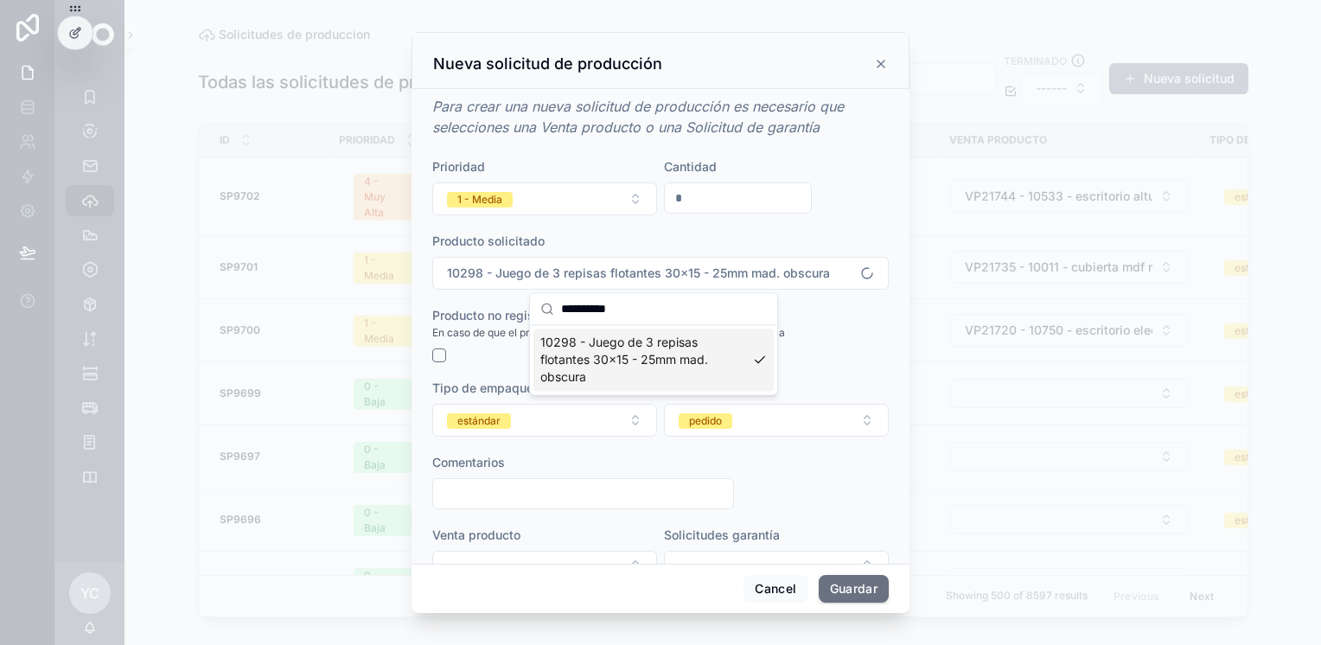
scroll to position [0, 0]
click at [595, 410] on button "estándar" at bounding box center [544, 420] width 225 height 33
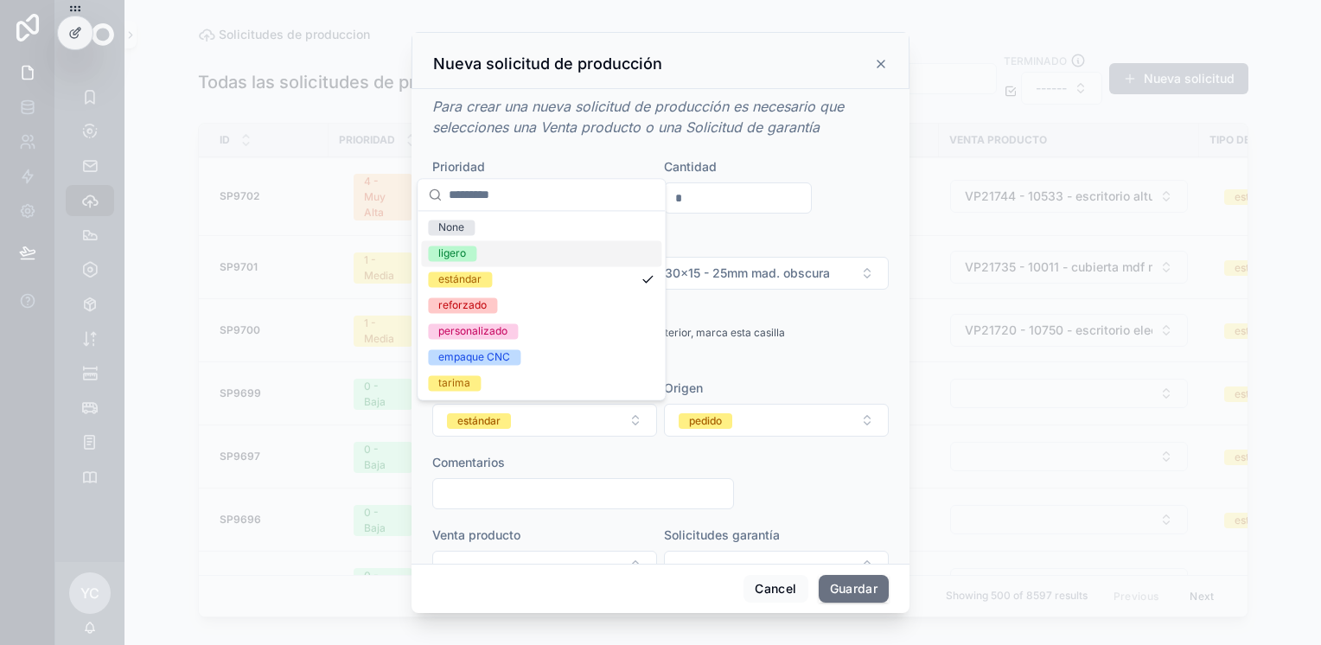
click at [508, 252] on div "ligero" at bounding box center [541, 253] width 240 height 26
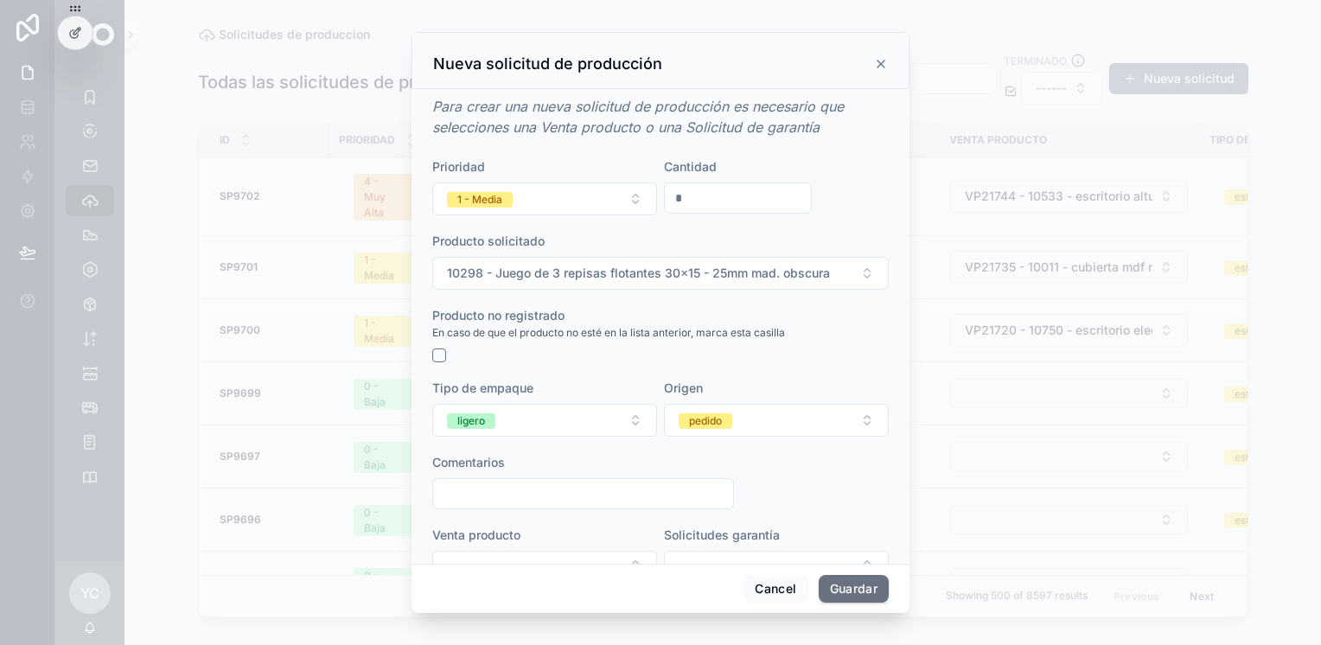
click at [755, 426] on button "pedido" at bounding box center [776, 420] width 225 height 33
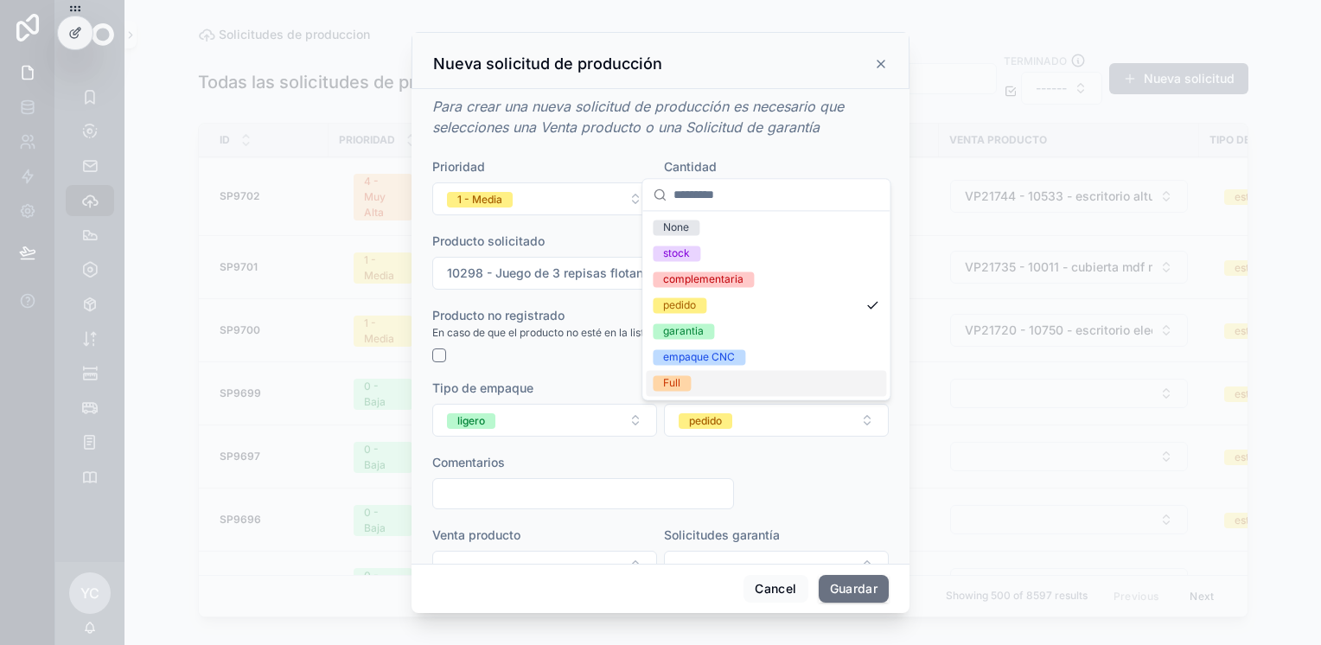
click at [694, 380] on div "Full" at bounding box center [766, 383] width 240 height 26
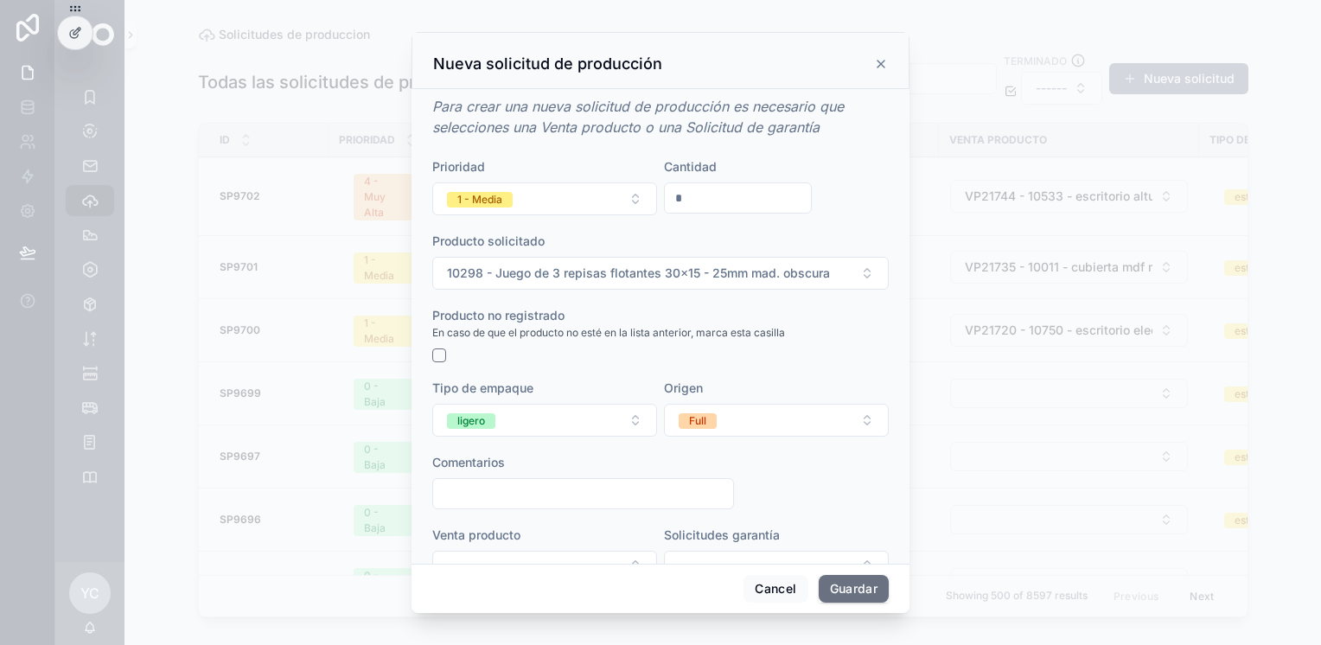
click at [582, 495] on input "scrollable content" at bounding box center [583, 494] width 300 height 24
type input "**********"
click at [536, 206] on button "1 - Media" at bounding box center [544, 198] width 225 height 33
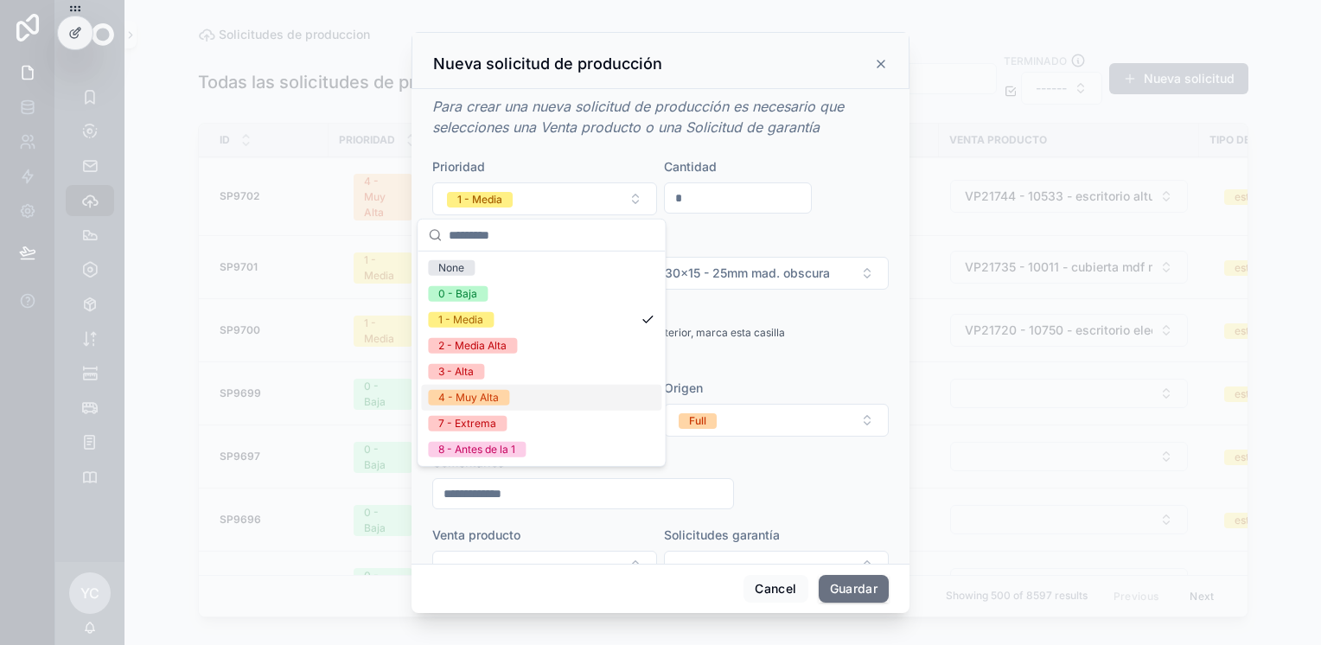
click at [498, 399] on div "4 - Muy Alta" at bounding box center [468, 398] width 61 height 16
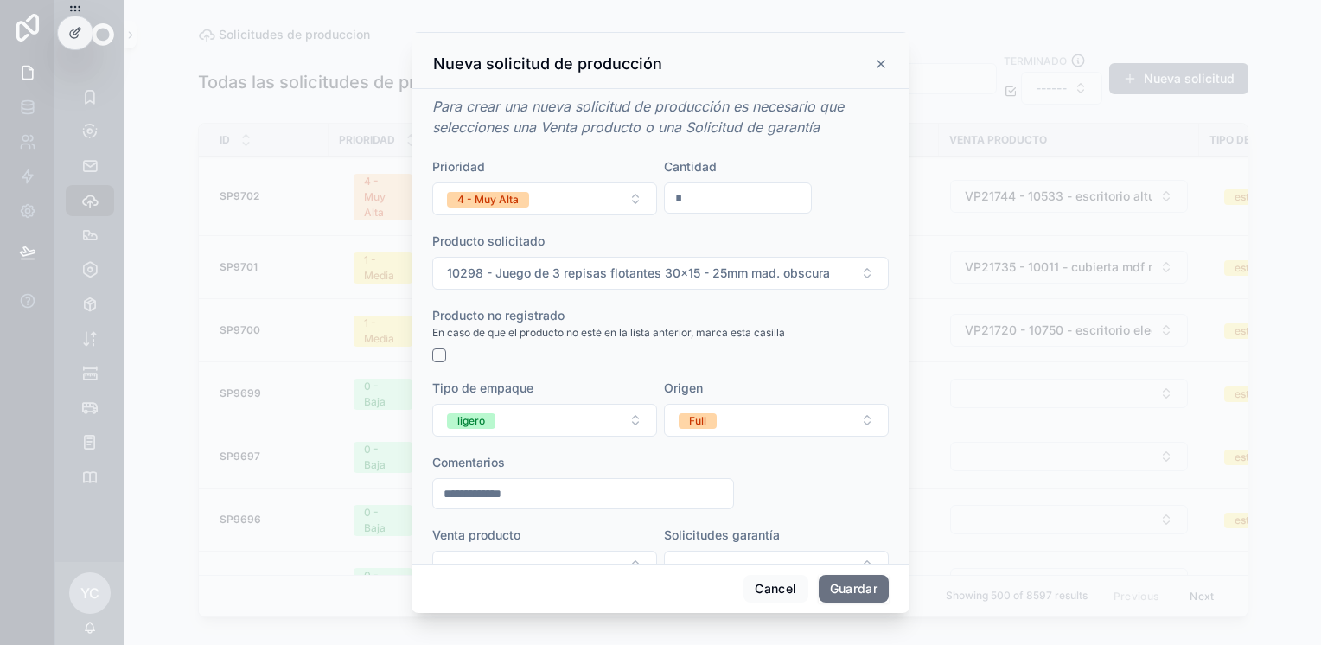
click at [853, 592] on button "Guardar" at bounding box center [854, 589] width 70 height 28
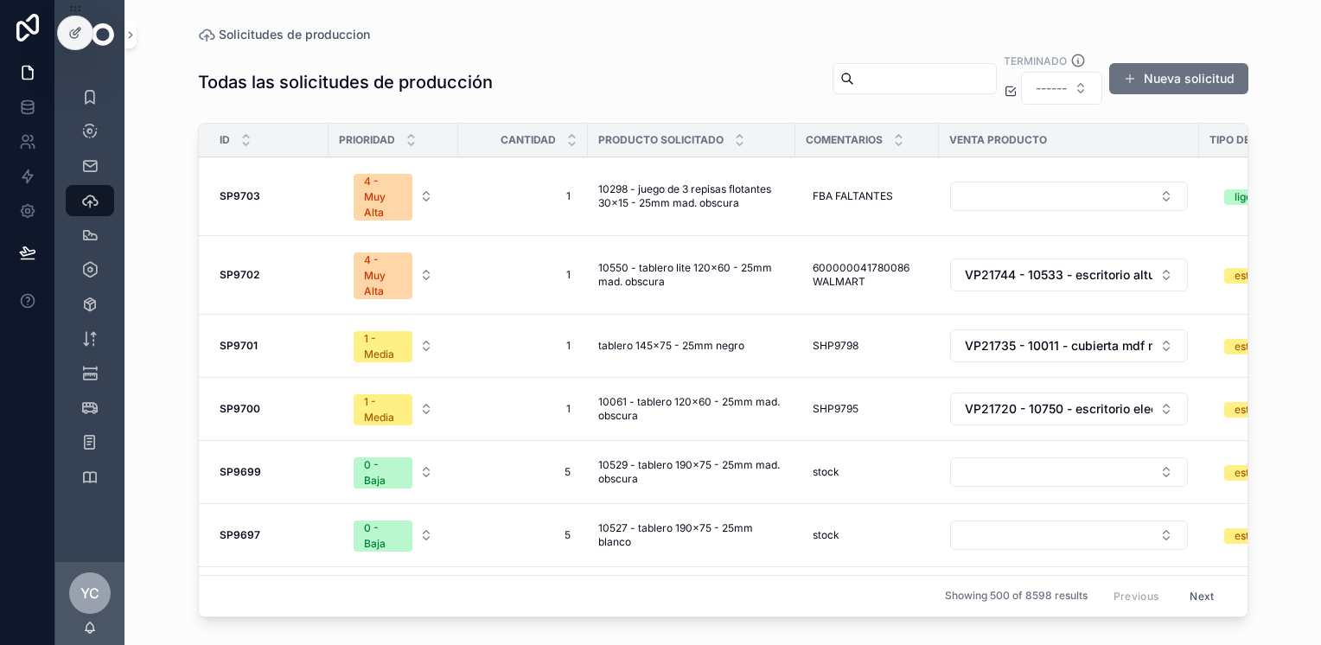
click at [1166, 70] on button "Nueva solicitud" at bounding box center [1178, 78] width 139 height 31
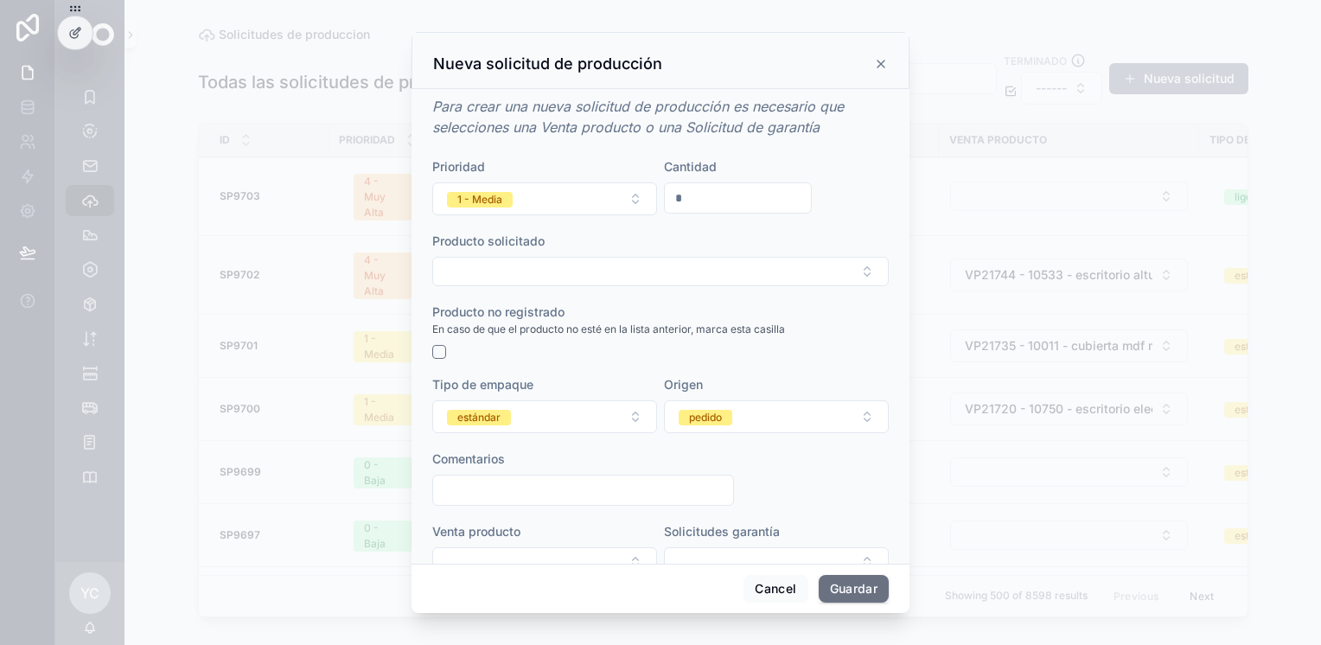
click at [562, 291] on form "Prioridad 1 - Media Cantidad * Producto solicitado Producto no registrado En ca…" at bounding box center [660, 376] width 457 height 436
click at [577, 272] on button "Select Button" at bounding box center [660, 271] width 457 height 29
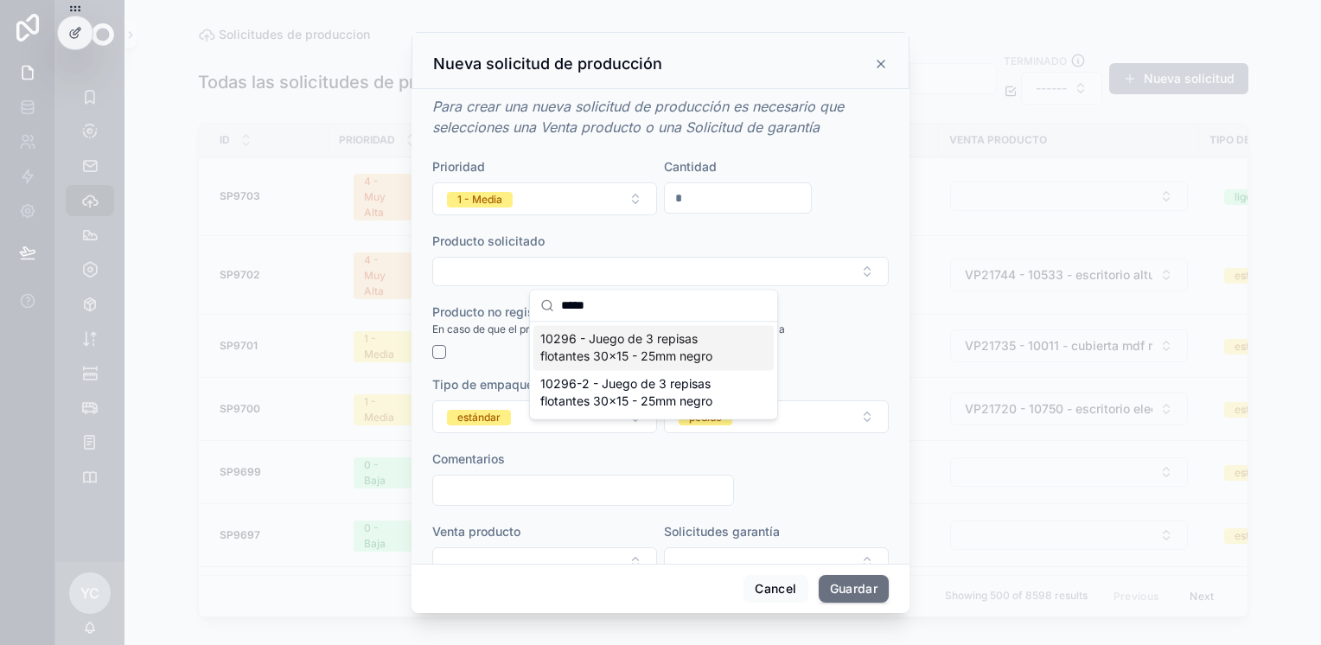
type input "*****"
click at [673, 349] on span "10296 - Juego de 3 repisas flotantes 30x15 - 25mm negro" at bounding box center [643, 347] width 206 height 35
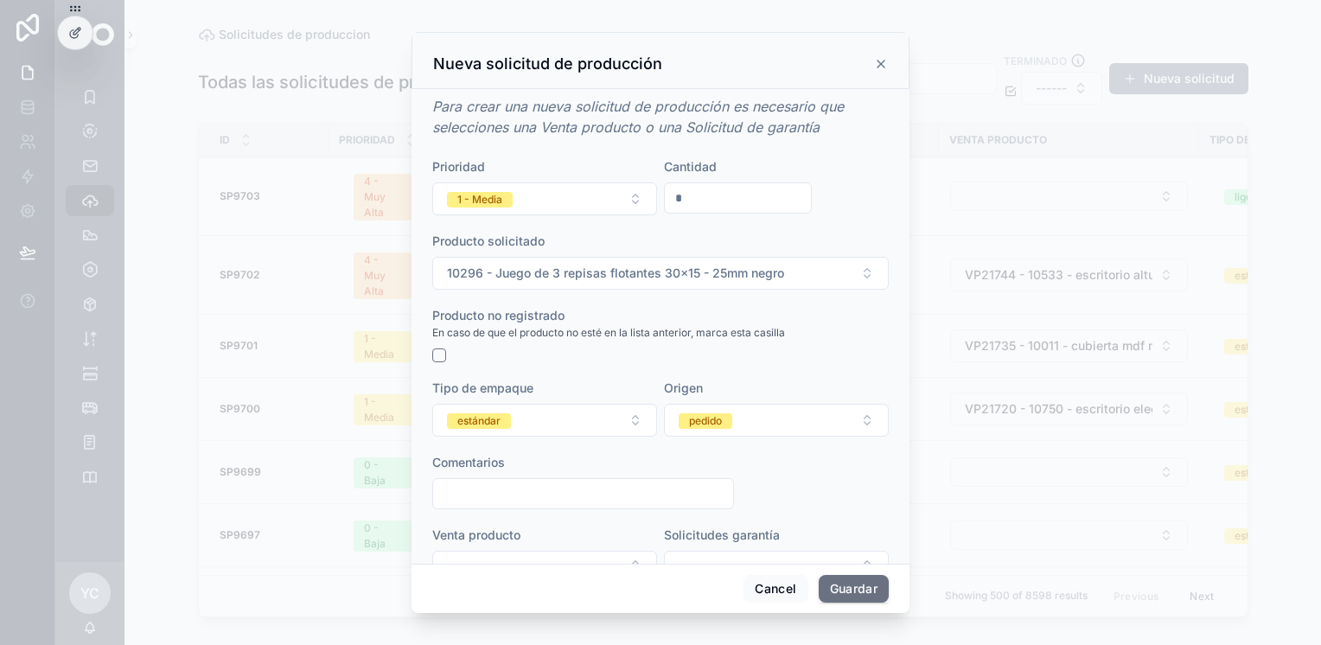
click at [555, 419] on button "estándar" at bounding box center [544, 420] width 225 height 33
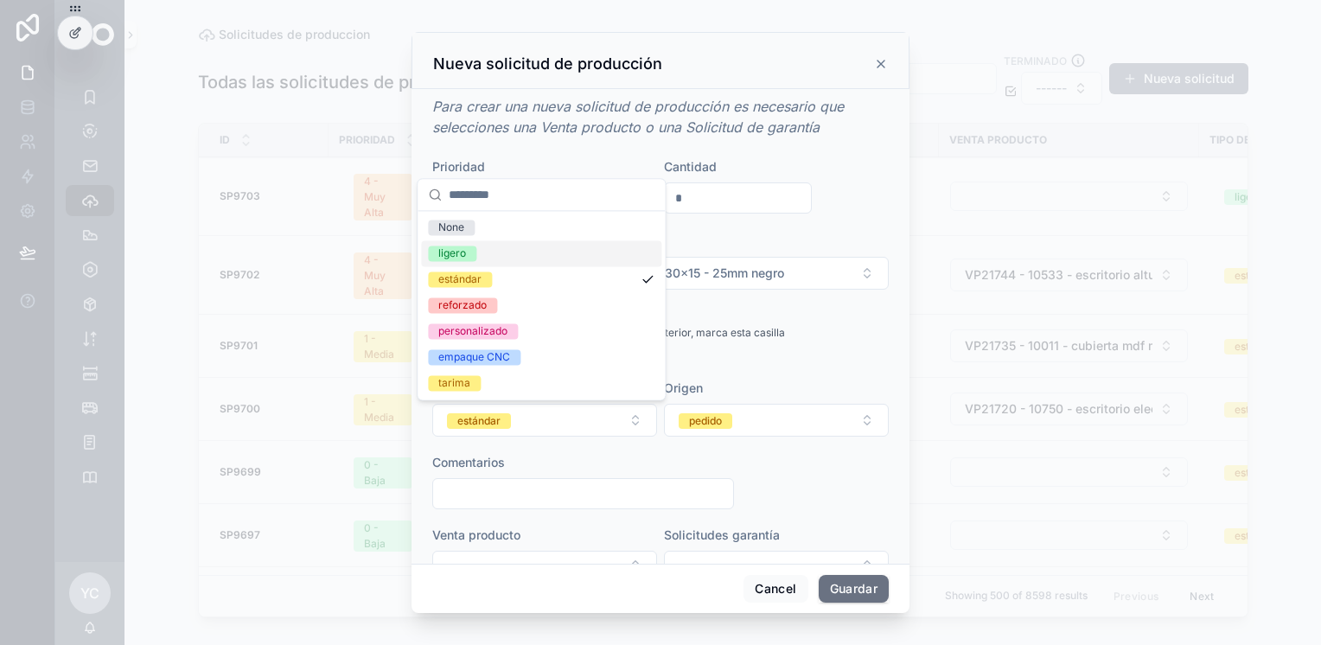
click at [524, 255] on div "ligero" at bounding box center [541, 253] width 240 height 26
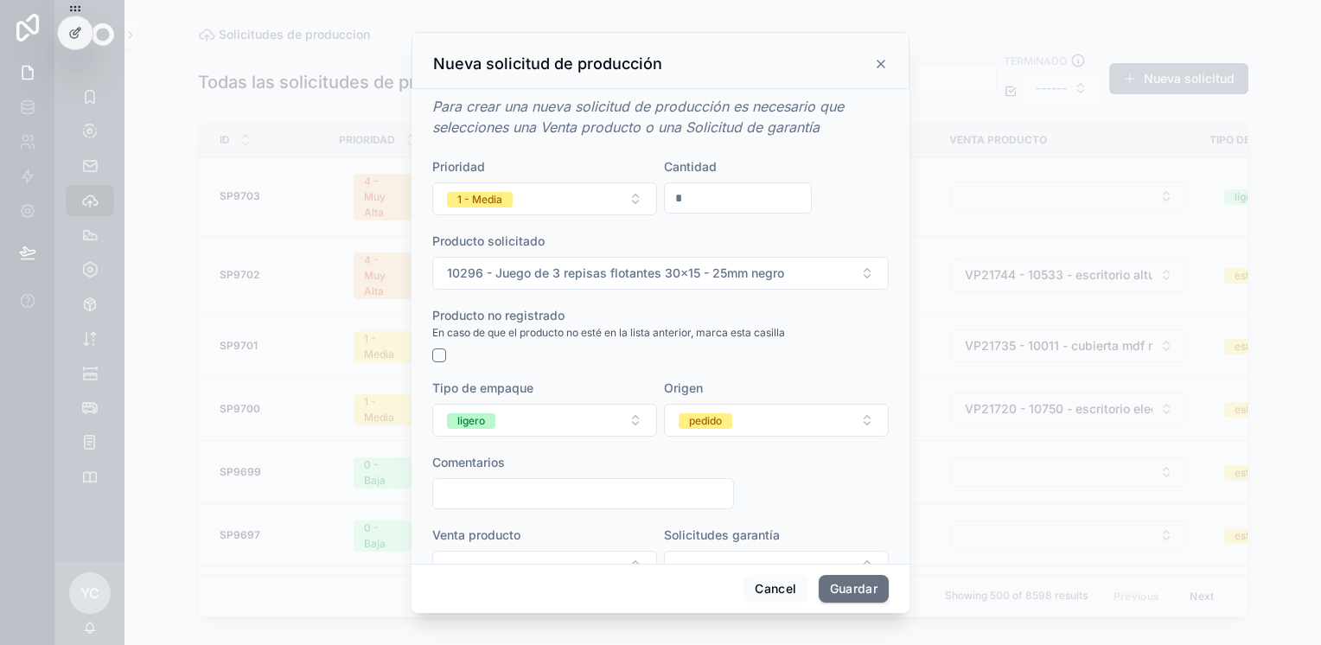
click at [572, 207] on button "1 - Media" at bounding box center [544, 198] width 225 height 33
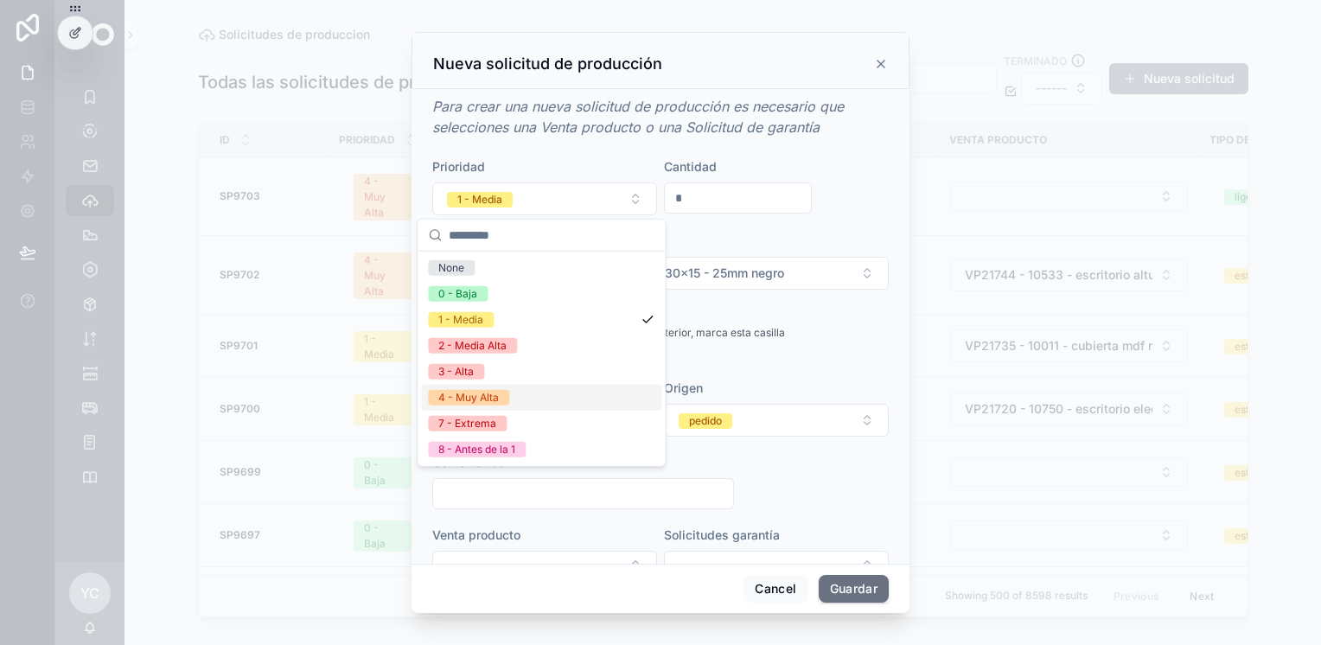
click at [502, 399] on span "4 - Muy Alta" at bounding box center [468, 398] width 81 height 16
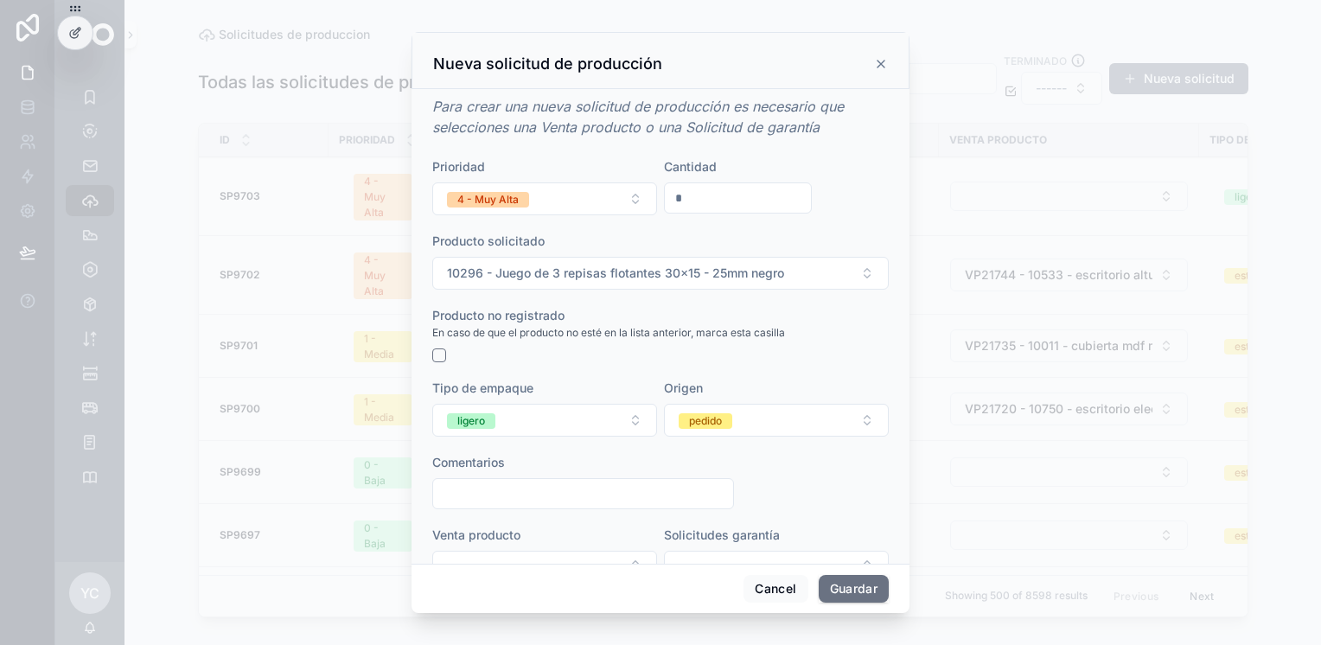
click at [742, 421] on button "pedido" at bounding box center [776, 420] width 225 height 33
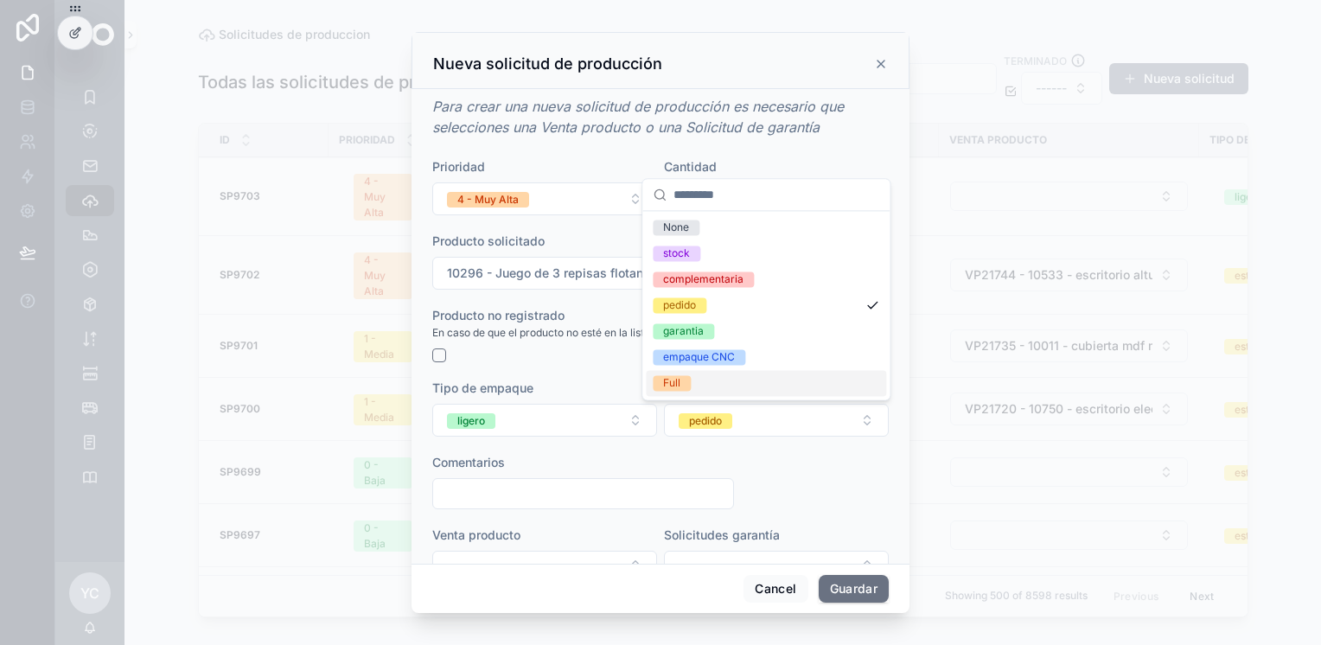
click at [683, 379] on span "Full" at bounding box center [672, 383] width 38 height 16
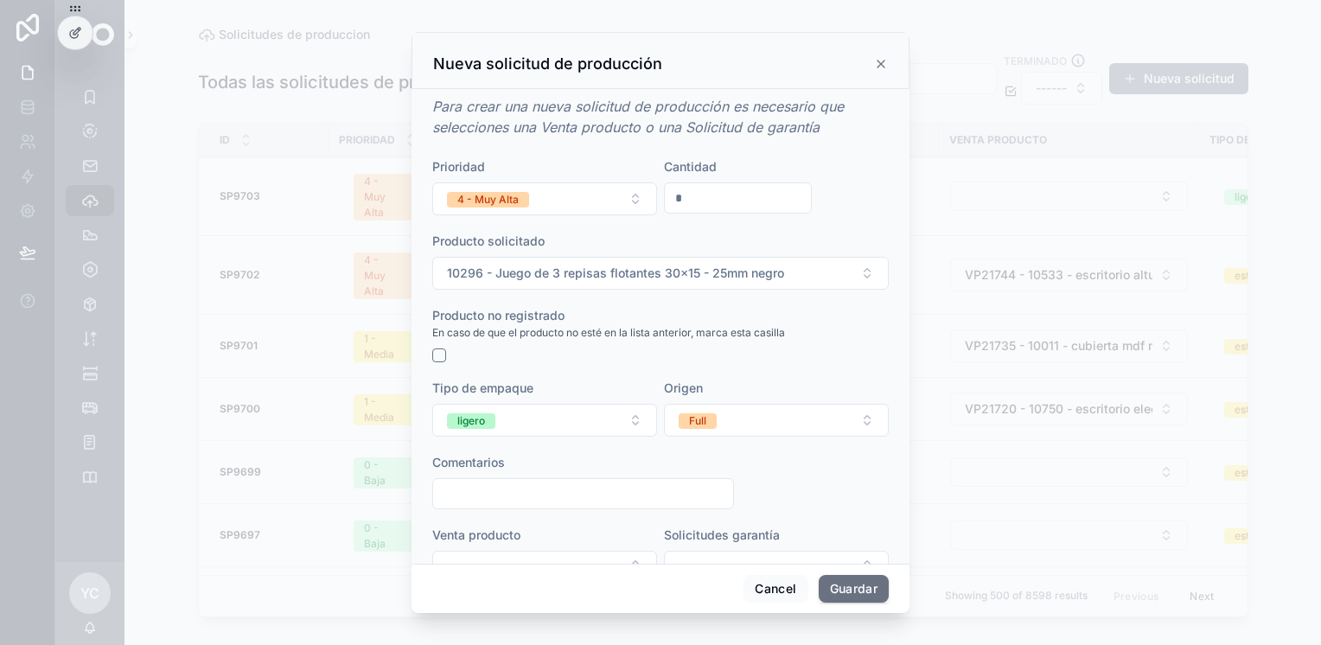
click at [561, 500] on input "scrollable content" at bounding box center [583, 494] width 300 height 24
type input "**********"
click at [833, 591] on button "Guardar" at bounding box center [854, 589] width 70 height 28
